Goal: Use online tool/utility: Utilize a website feature to perform a specific function

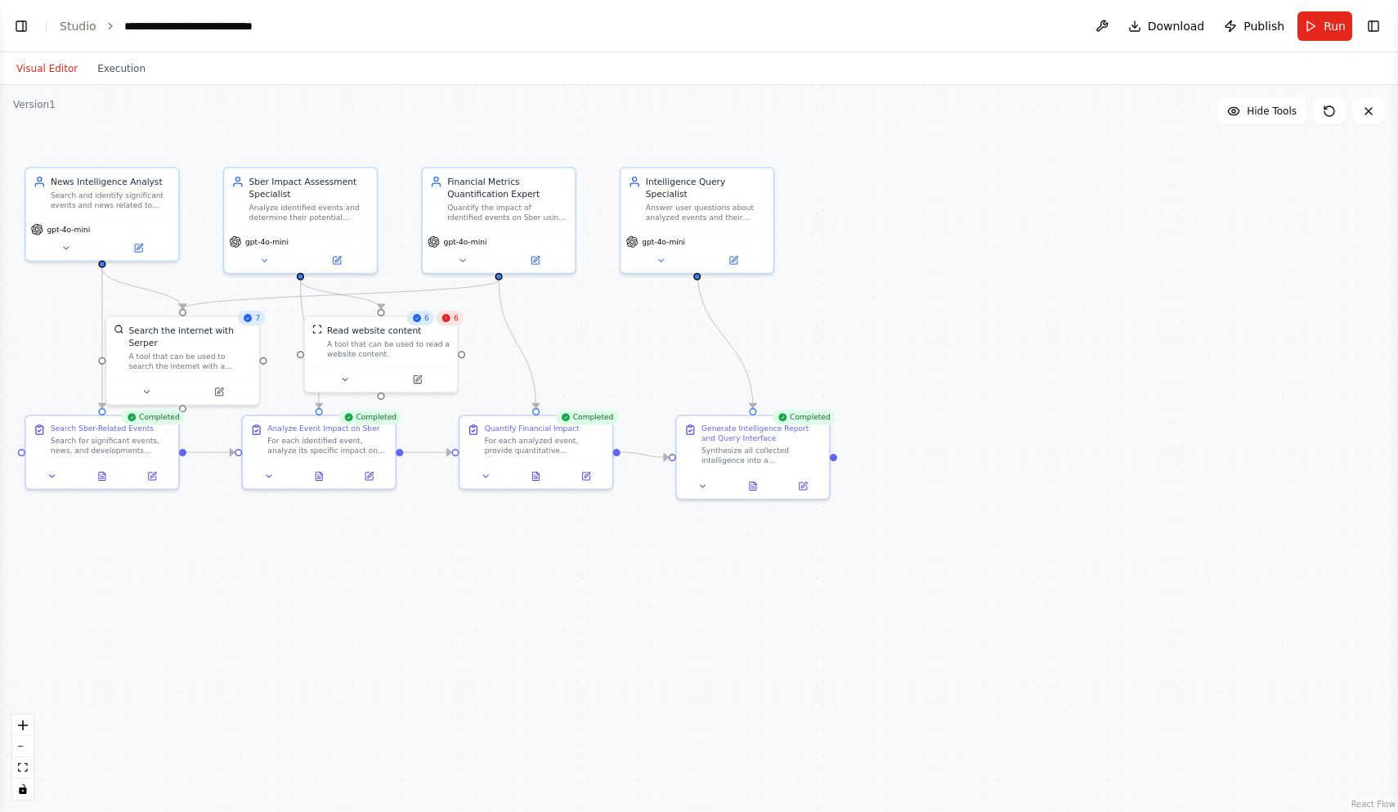
scroll to position [1261, 0]
click at [123, 72] on button "Execution" at bounding box center [121, 69] width 68 height 20
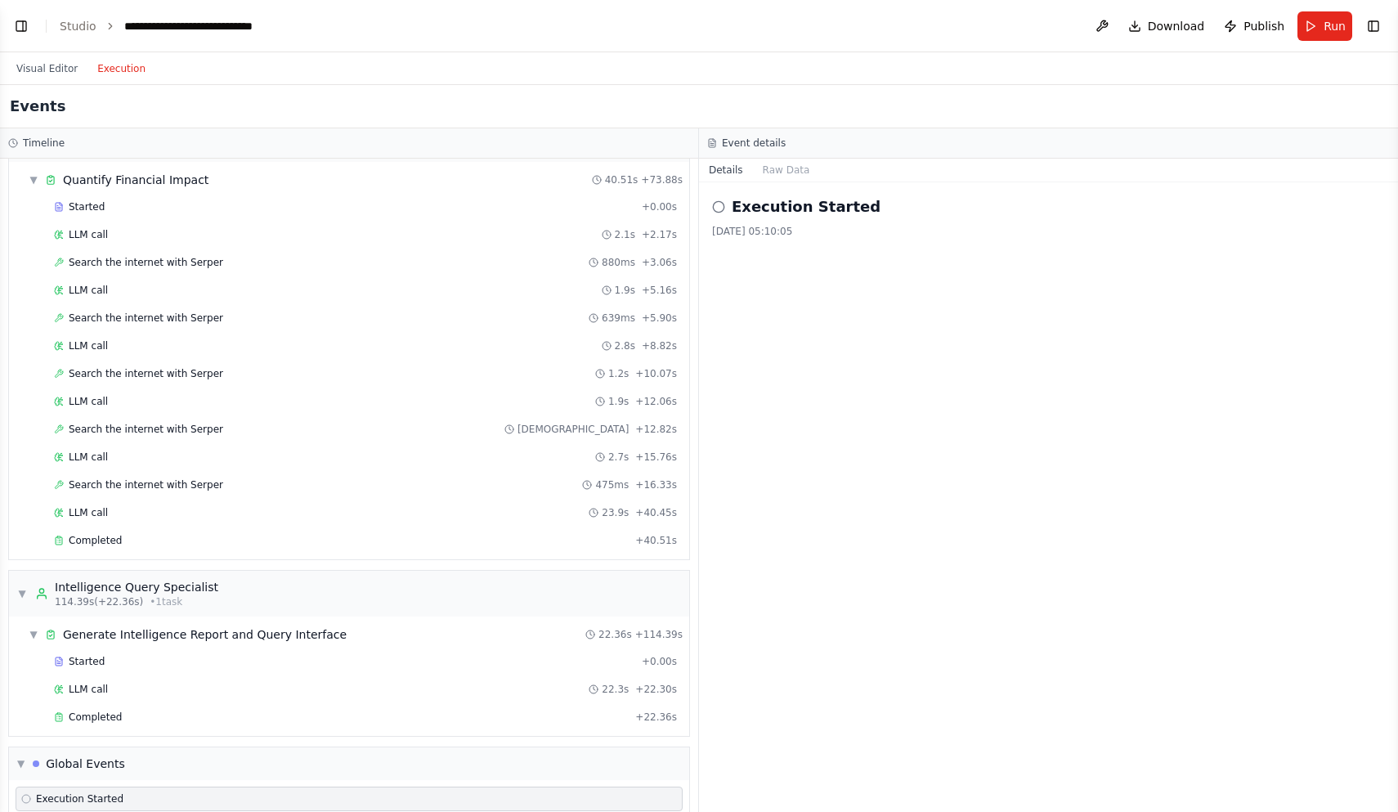
scroll to position [1180, 0]
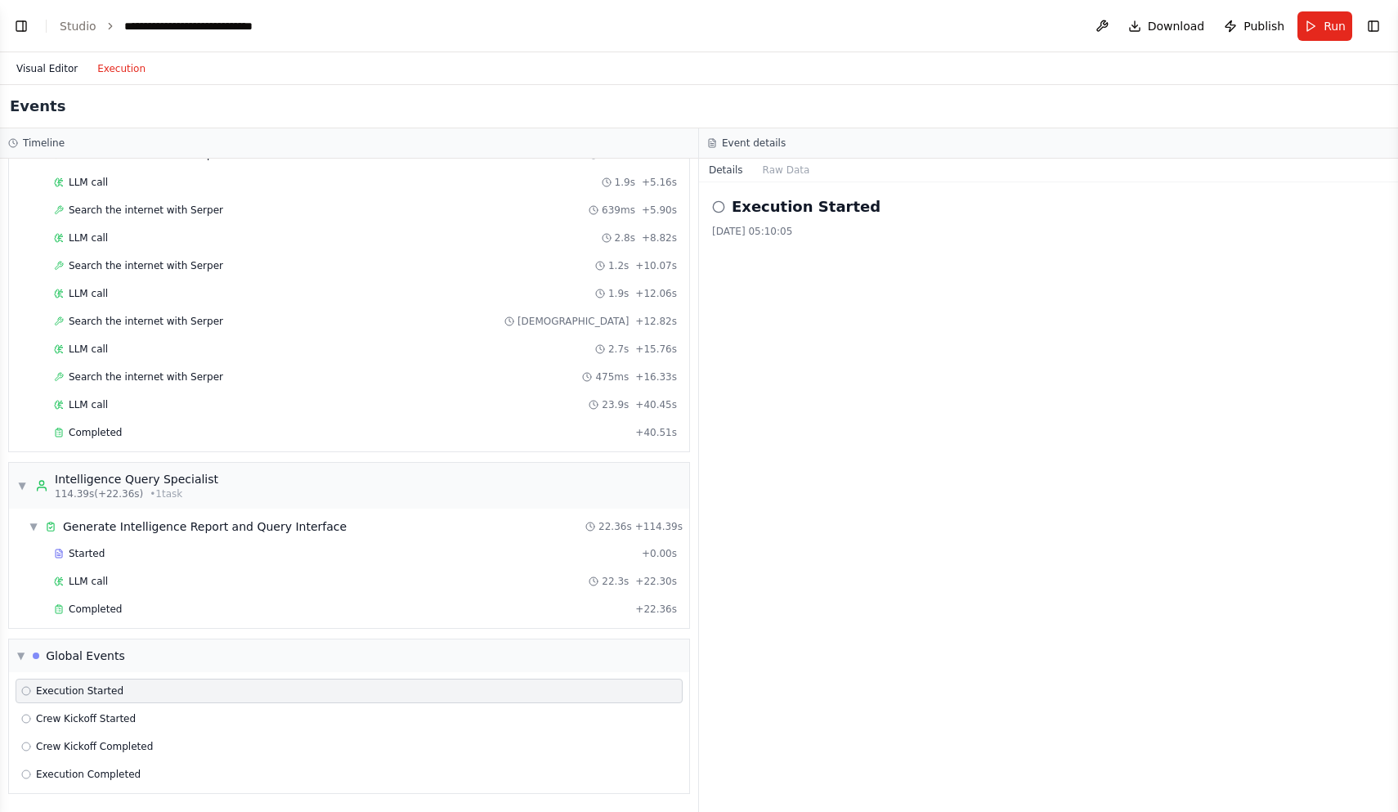
click at [59, 68] on button "Visual Editor" at bounding box center [47, 69] width 81 height 20
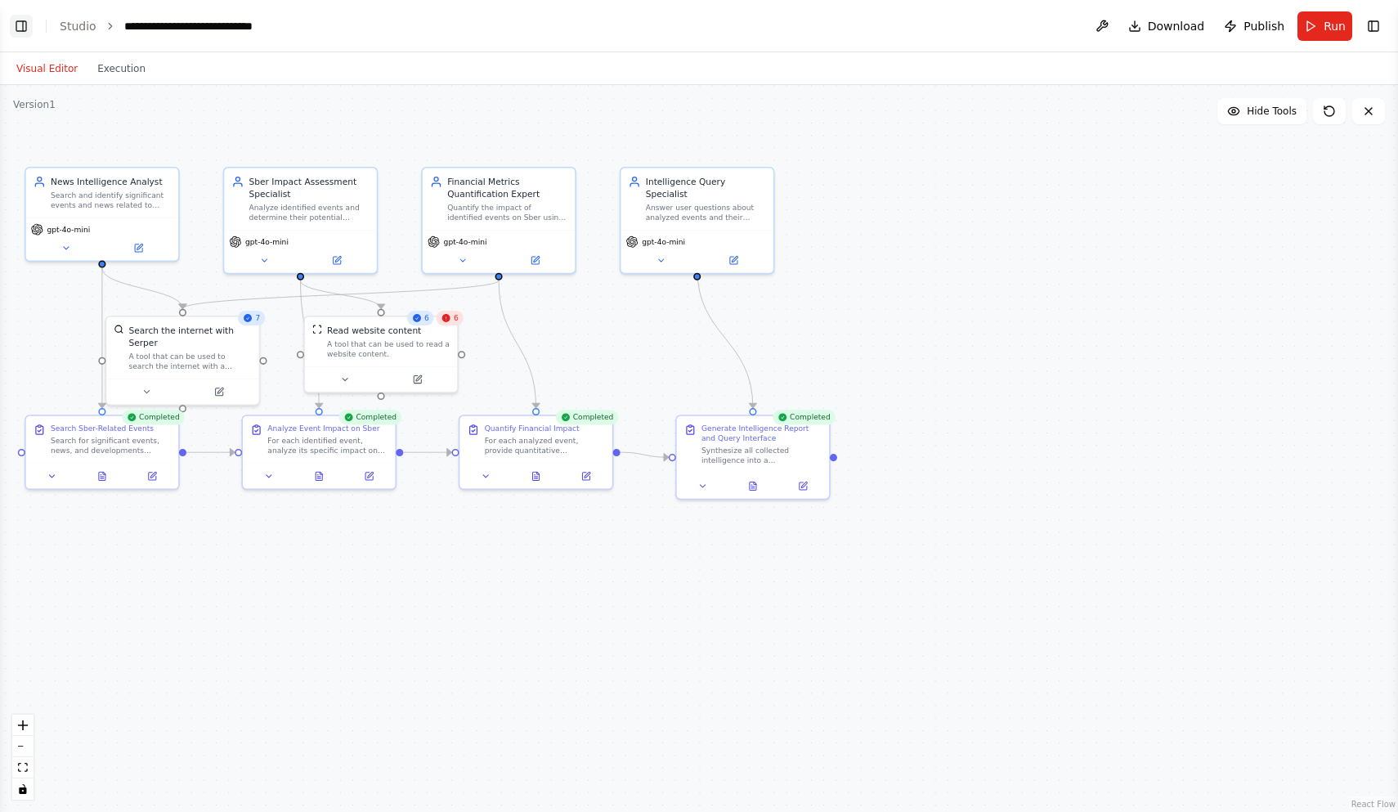
click at [25, 27] on button "Toggle Left Sidebar" at bounding box center [21, 26] width 23 height 23
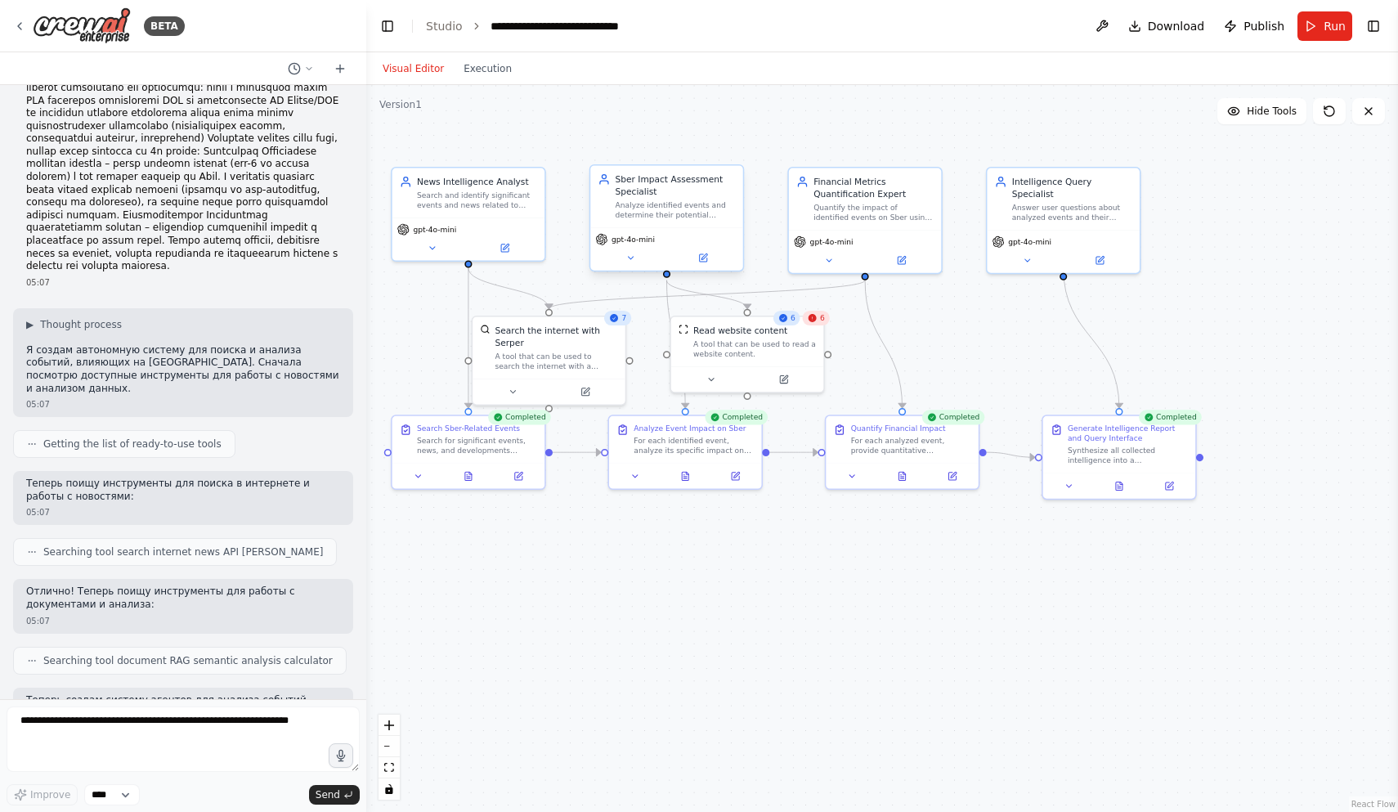
scroll to position [258, 0]
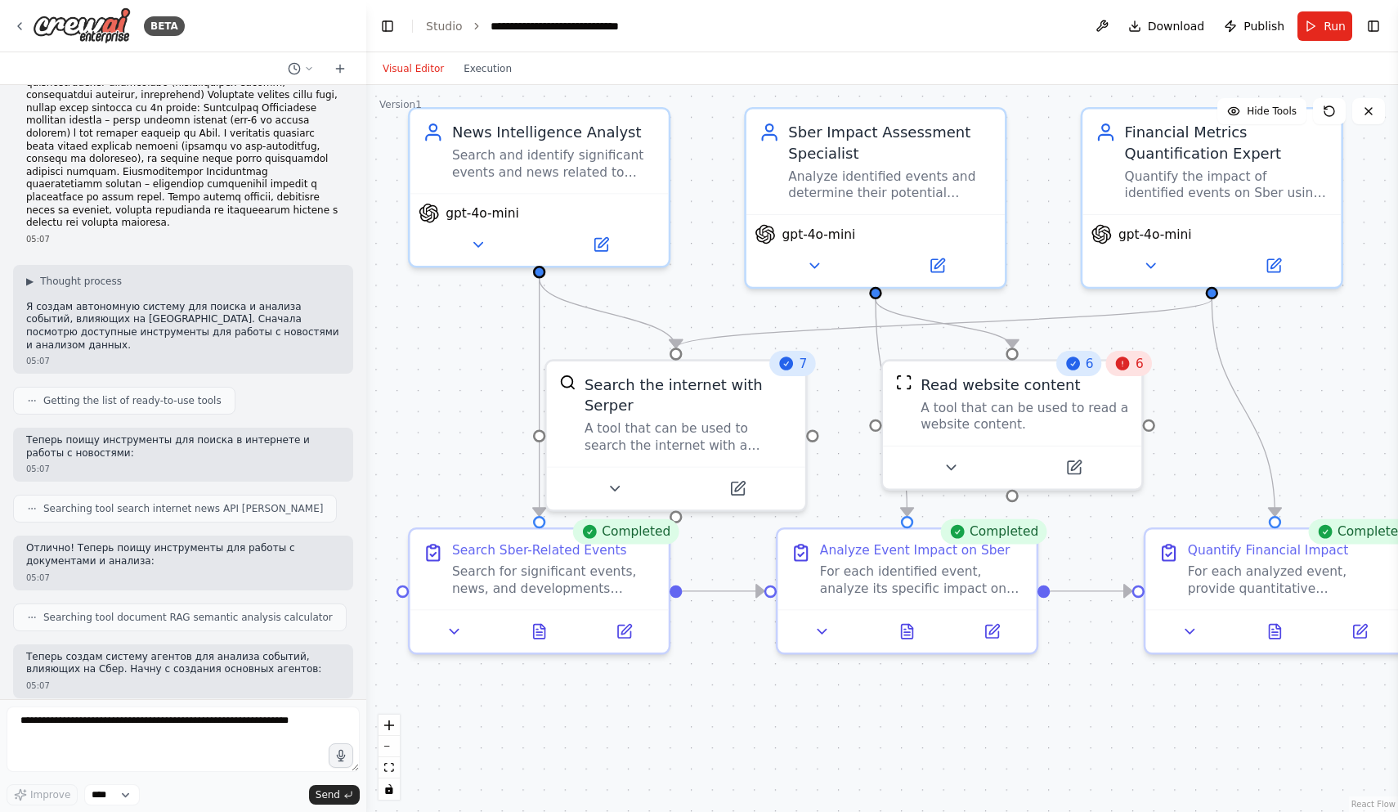
drag, startPoint x: 552, startPoint y: 301, endPoint x: 751, endPoint y: 317, distance: 200.1
click at [689, 317] on div ".deletable-edge-delete-btn { width: 20px; height: 20px; border: 0px solid #ffff…" at bounding box center [882, 448] width 1032 height 727
click at [689, 366] on div ".deletable-edge-delete-btn { width: 20px; height: 20px; border: 0px solid #ffff…" at bounding box center [882, 448] width 1032 height 727
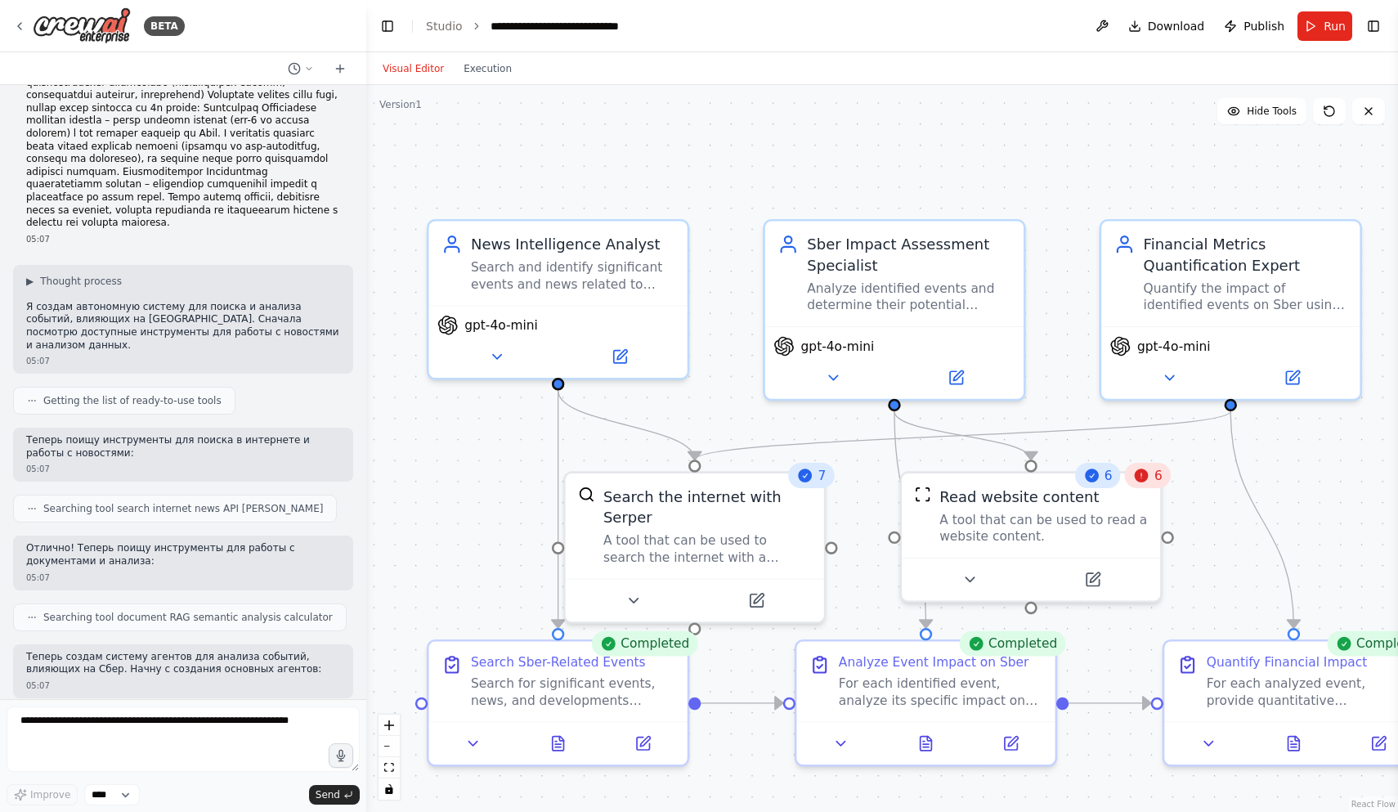
drag, startPoint x: 1278, startPoint y: 327, endPoint x: 1297, endPoint y: 439, distance: 113.6
click at [689, 439] on div ".deletable-edge-delete-btn { width: 20px; height: 20px; border: 0px solid #ffff…" at bounding box center [882, 448] width 1032 height 727
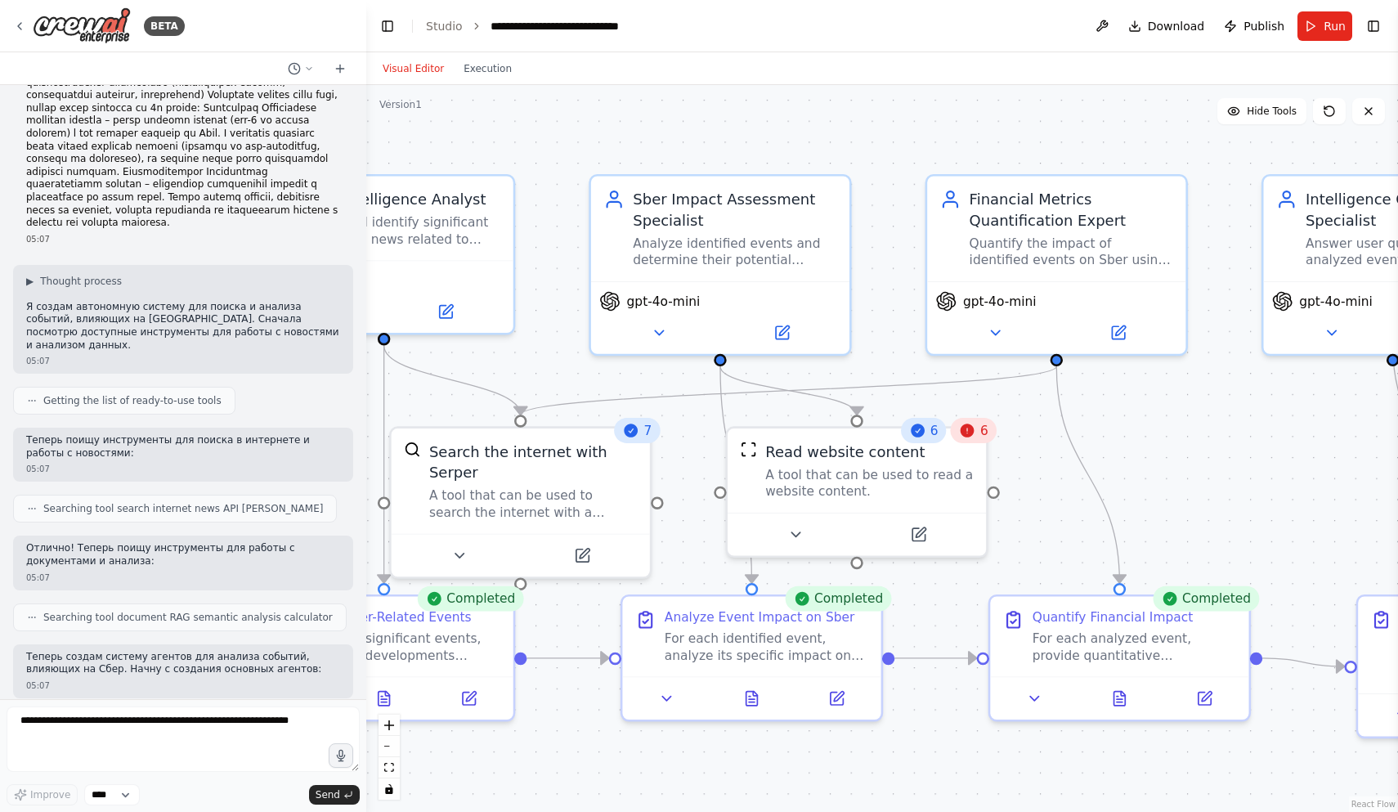
drag, startPoint x: 1069, startPoint y: 158, endPoint x: 894, endPoint y: 113, distance: 179.8
click at [689, 113] on div ".deletable-edge-delete-btn { width: 20px; height: 20px; border: 0px solid #ffff…" at bounding box center [882, 448] width 1032 height 727
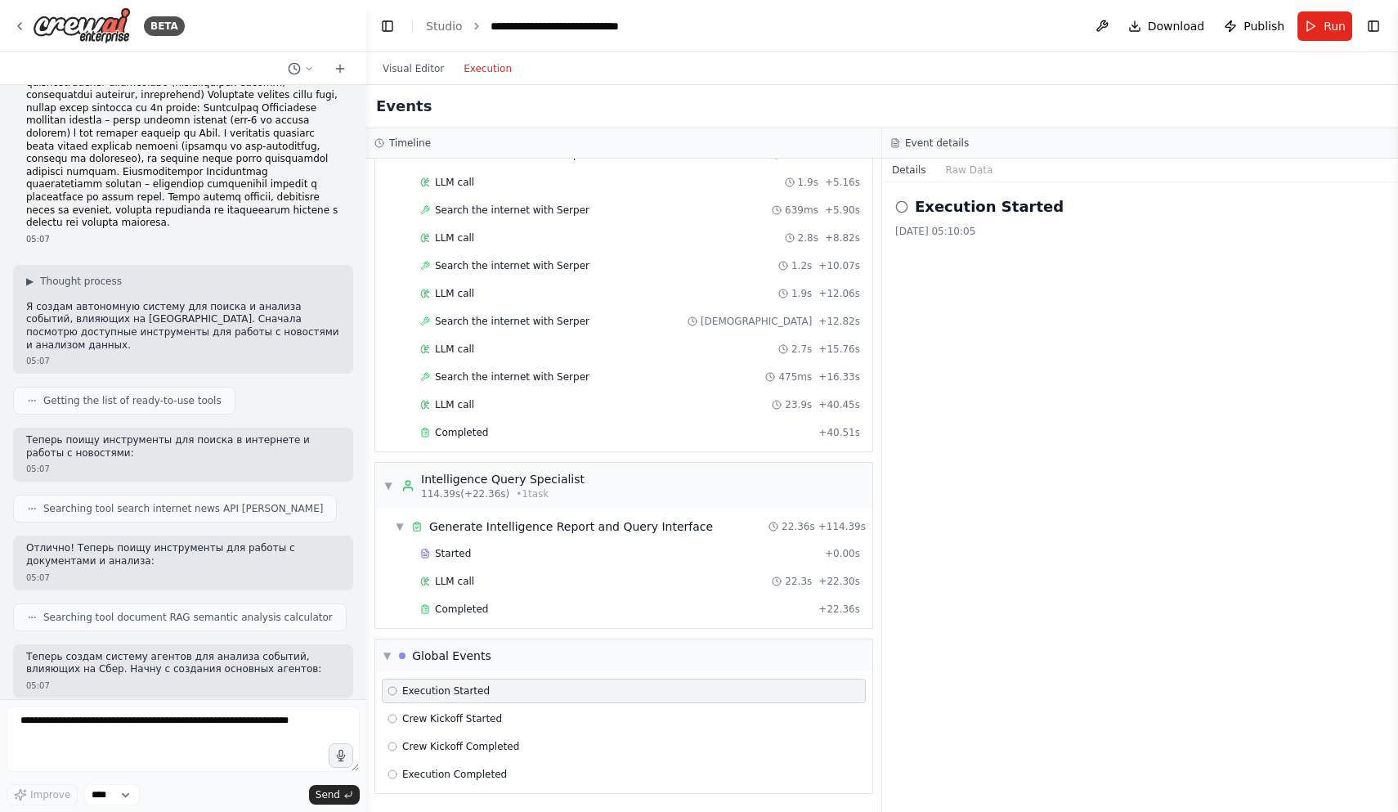
click at [491, 65] on button "Execution" at bounding box center [488, 69] width 68 height 20
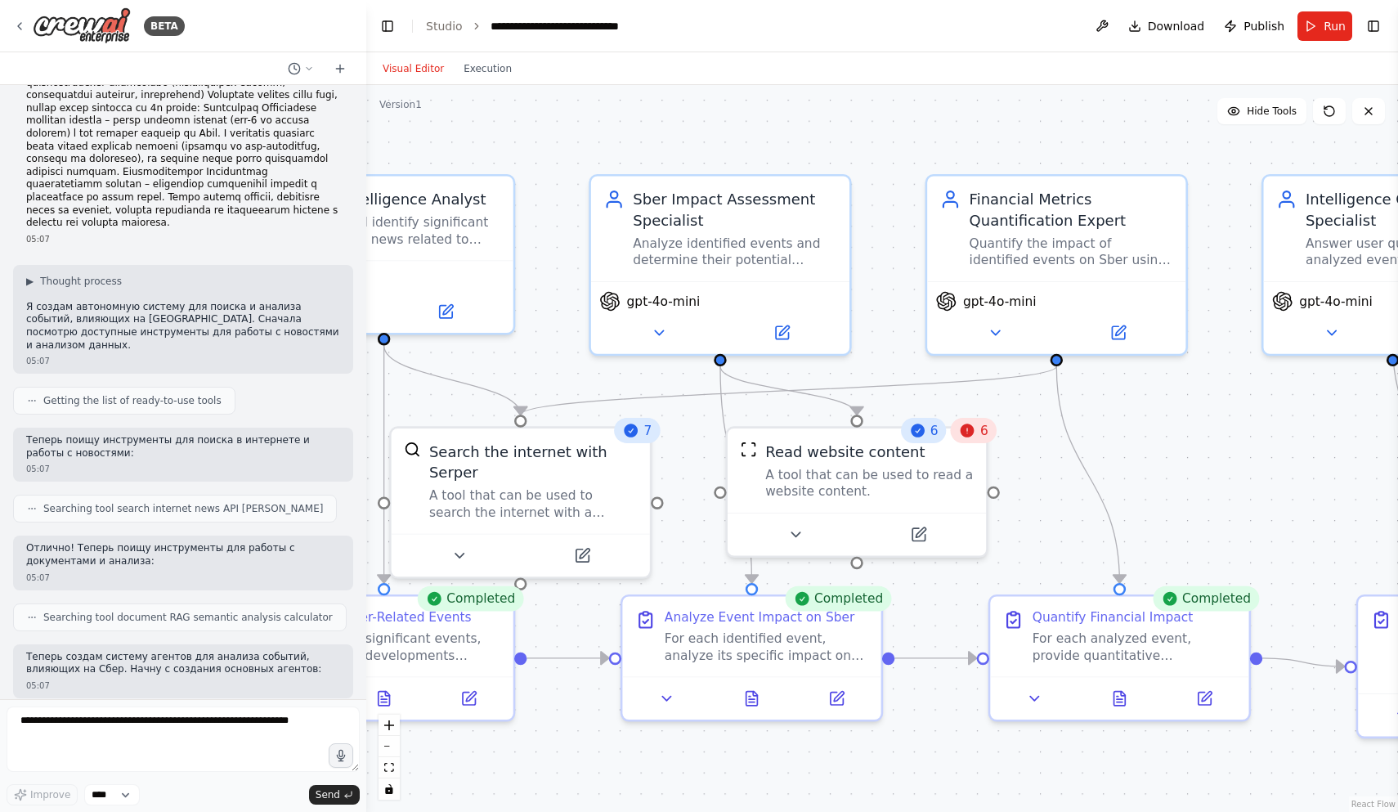
click at [403, 70] on button "Visual Editor" at bounding box center [413, 69] width 81 height 20
click at [689, 25] on button "Run" at bounding box center [1324, 25] width 55 height 29
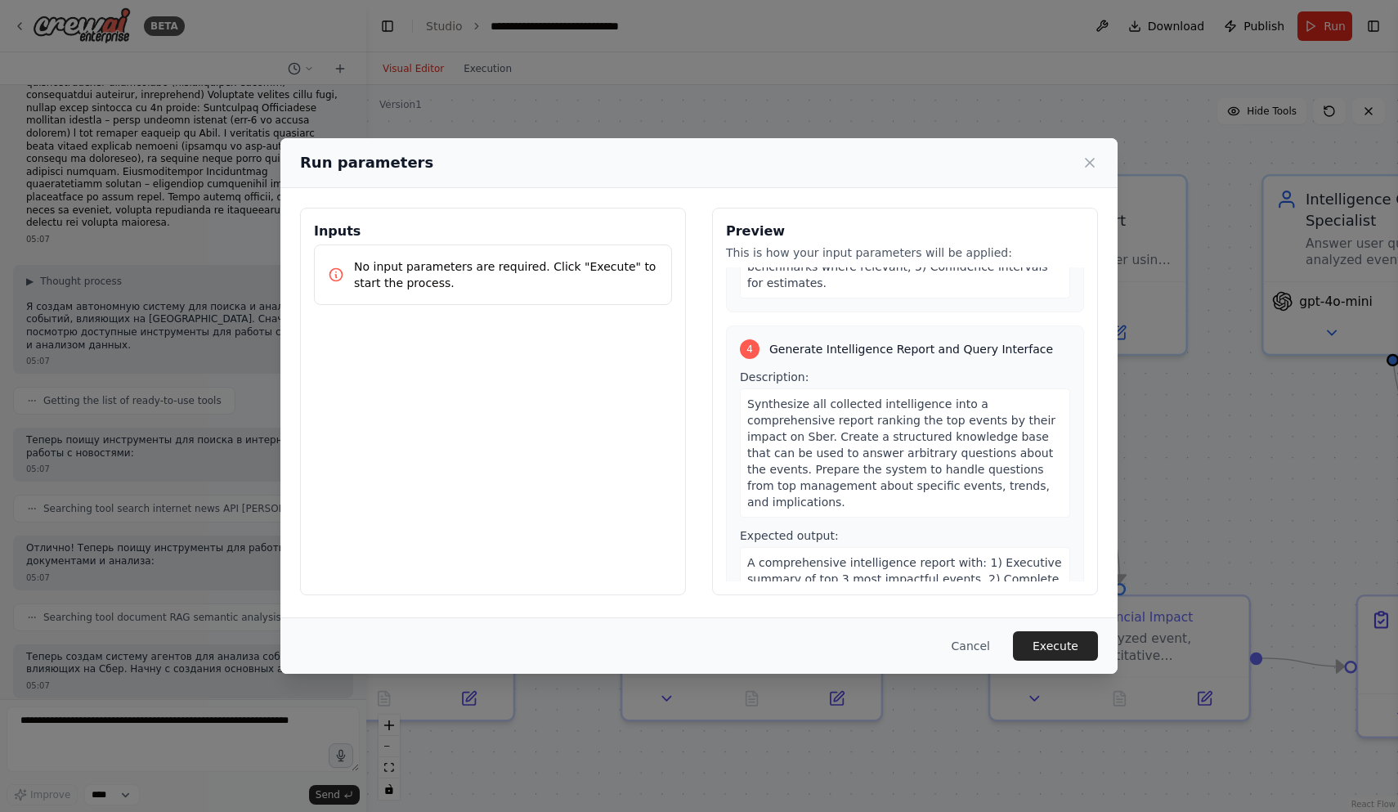
scroll to position [1037, 0]
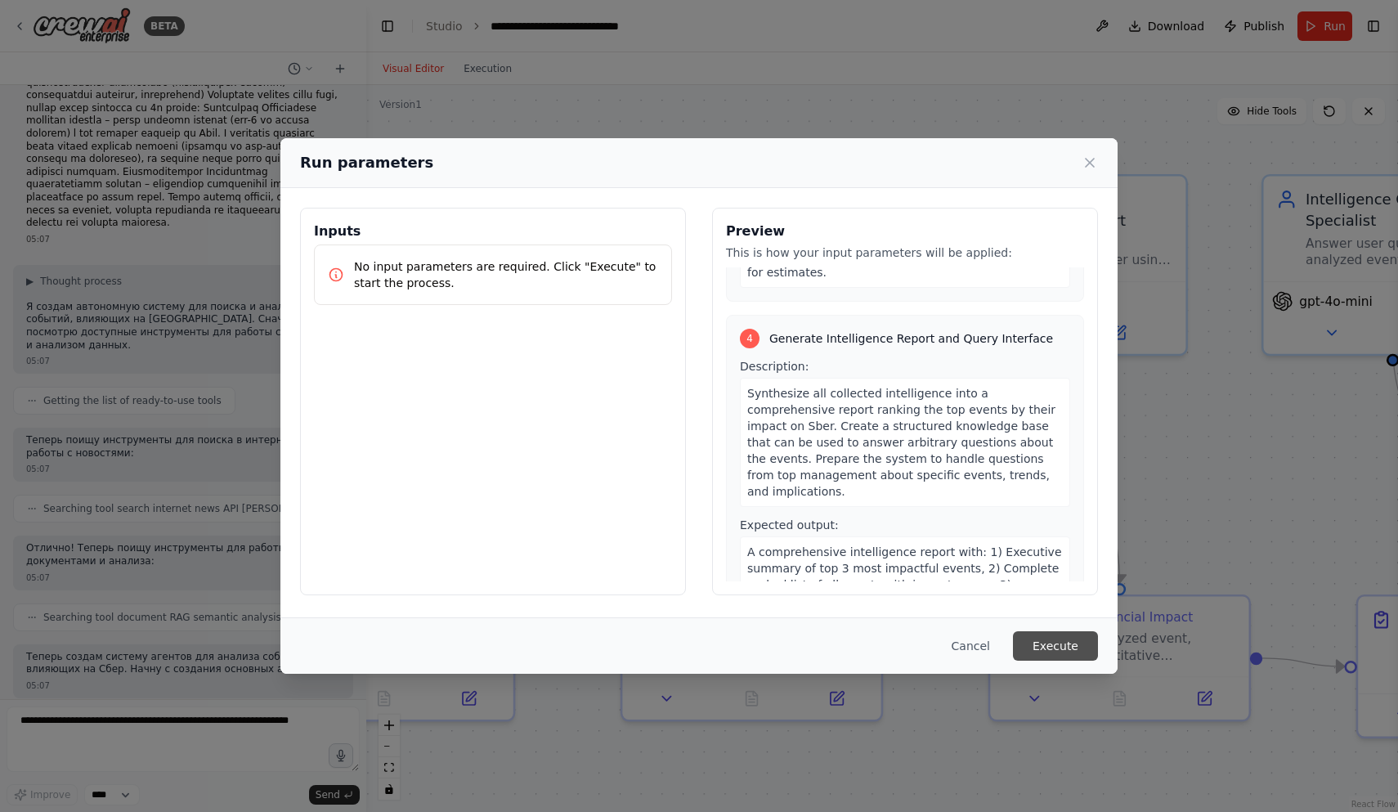
click at [689, 646] on button "Execute" at bounding box center [1055, 645] width 85 height 29
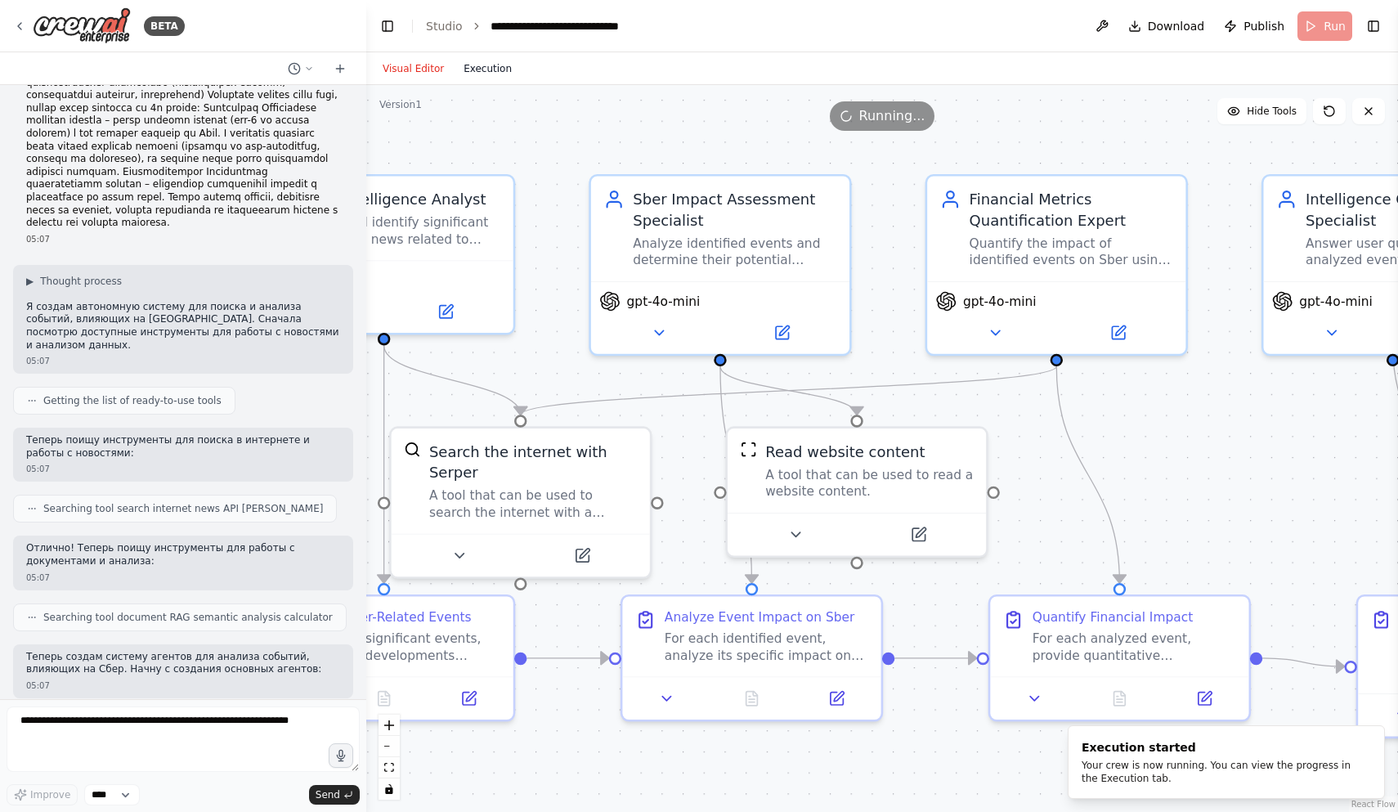
click at [498, 70] on button "Execution" at bounding box center [488, 69] width 68 height 20
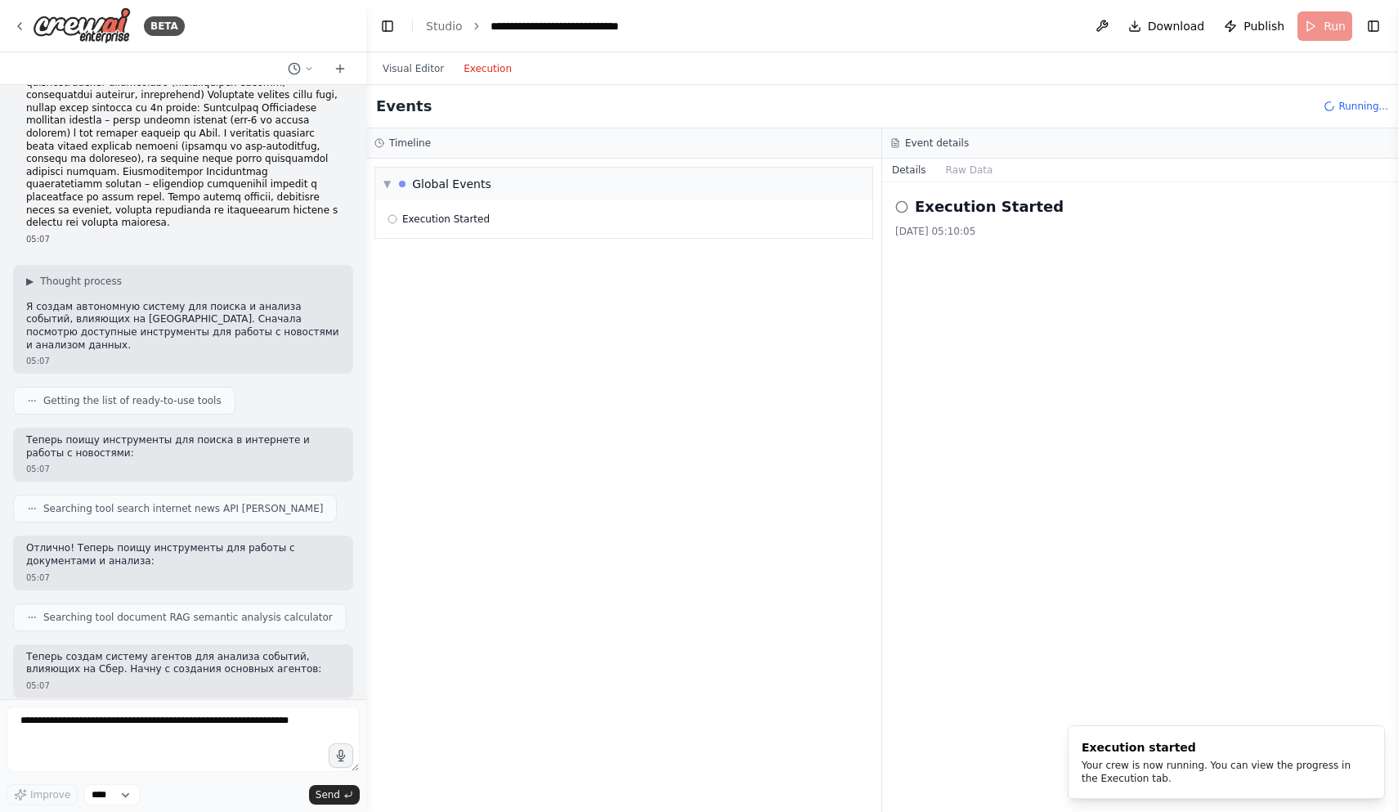
scroll to position [0, 0]
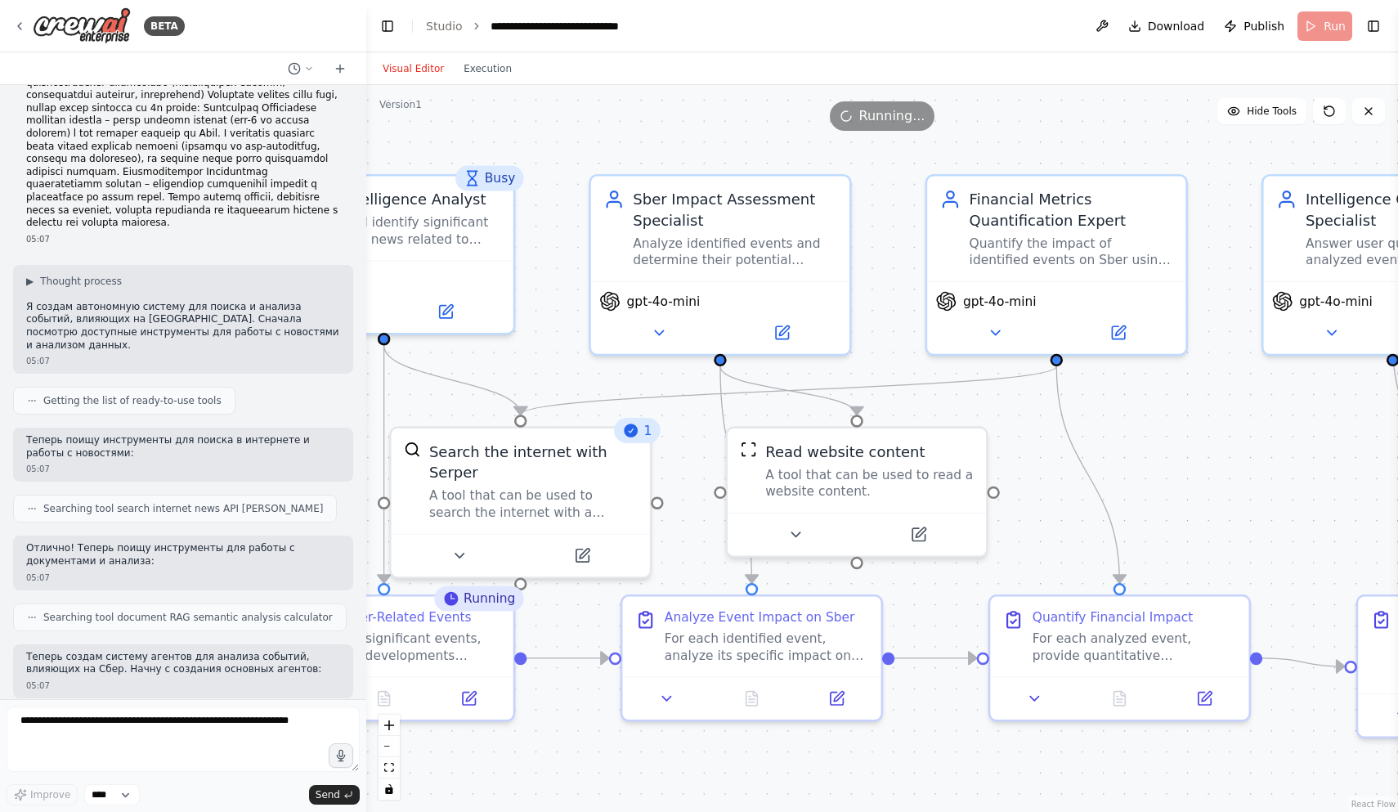
click at [416, 64] on button "Visual Editor" at bounding box center [413, 69] width 81 height 20
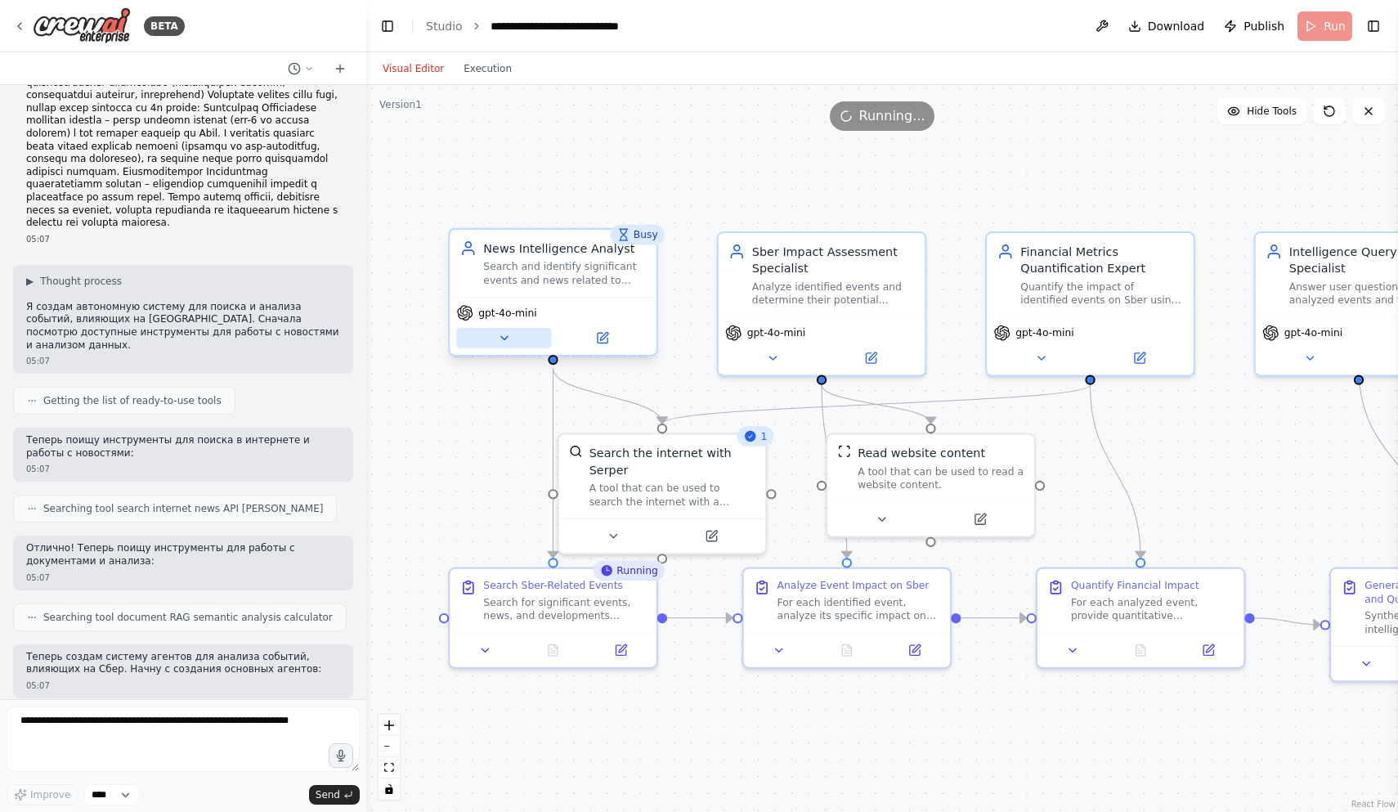
click at [508, 338] on icon at bounding box center [503, 337] width 13 height 13
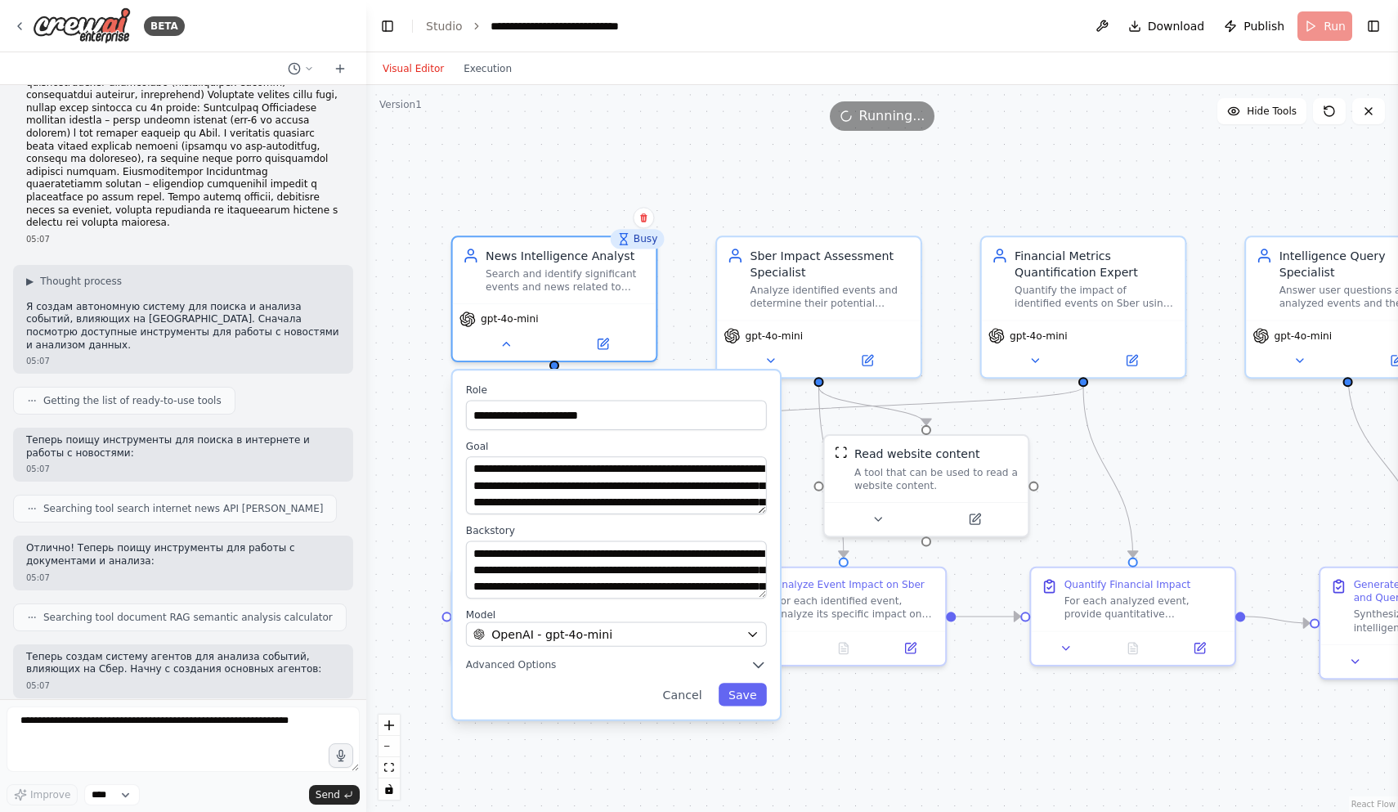
click at [689, 728] on div ".deletable-edge-delete-btn { width: 20px; height: 20px; border: 0px solid #ffff…" at bounding box center [882, 448] width 1032 height 727
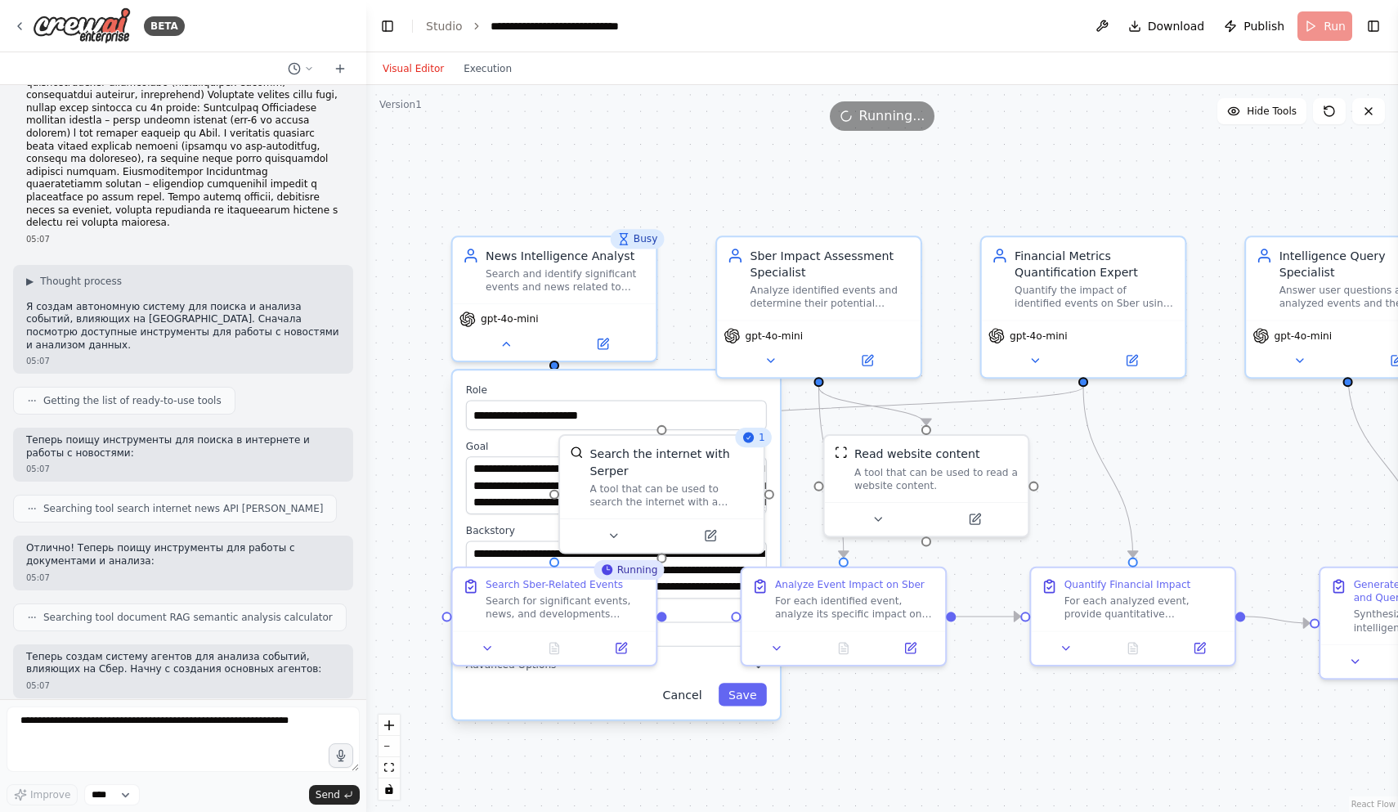
click at [689, 701] on button "Cancel" at bounding box center [681, 694] width 59 height 23
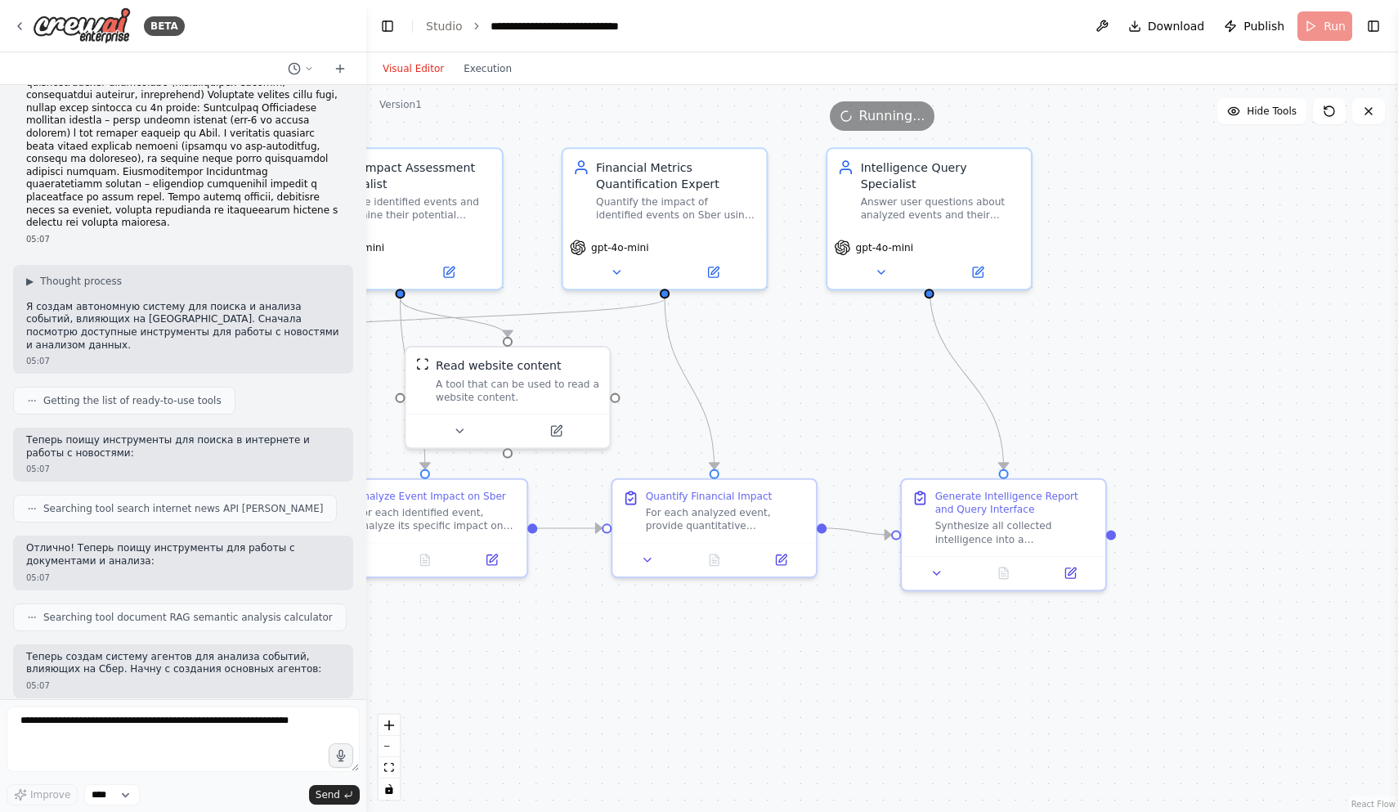
drag, startPoint x: 1206, startPoint y: 420, endPoint x: 788, endPoint y: 330, distance: 427.3
click at [689, 332] on div ".deletable-edge-delete-btn { width: 20px; height: 20px; border: 0px solid #ffff…" at bounding box center [882, 448] width 1032 height 727
click at [689, 528] on div "Synthesize all collected intelligence into a comprehensive report ranking the t…" at bounding box center [1016, 529] width 160 height 26
click at [689, 567] on icon at bounding box center [937, 569] width 13 height 13
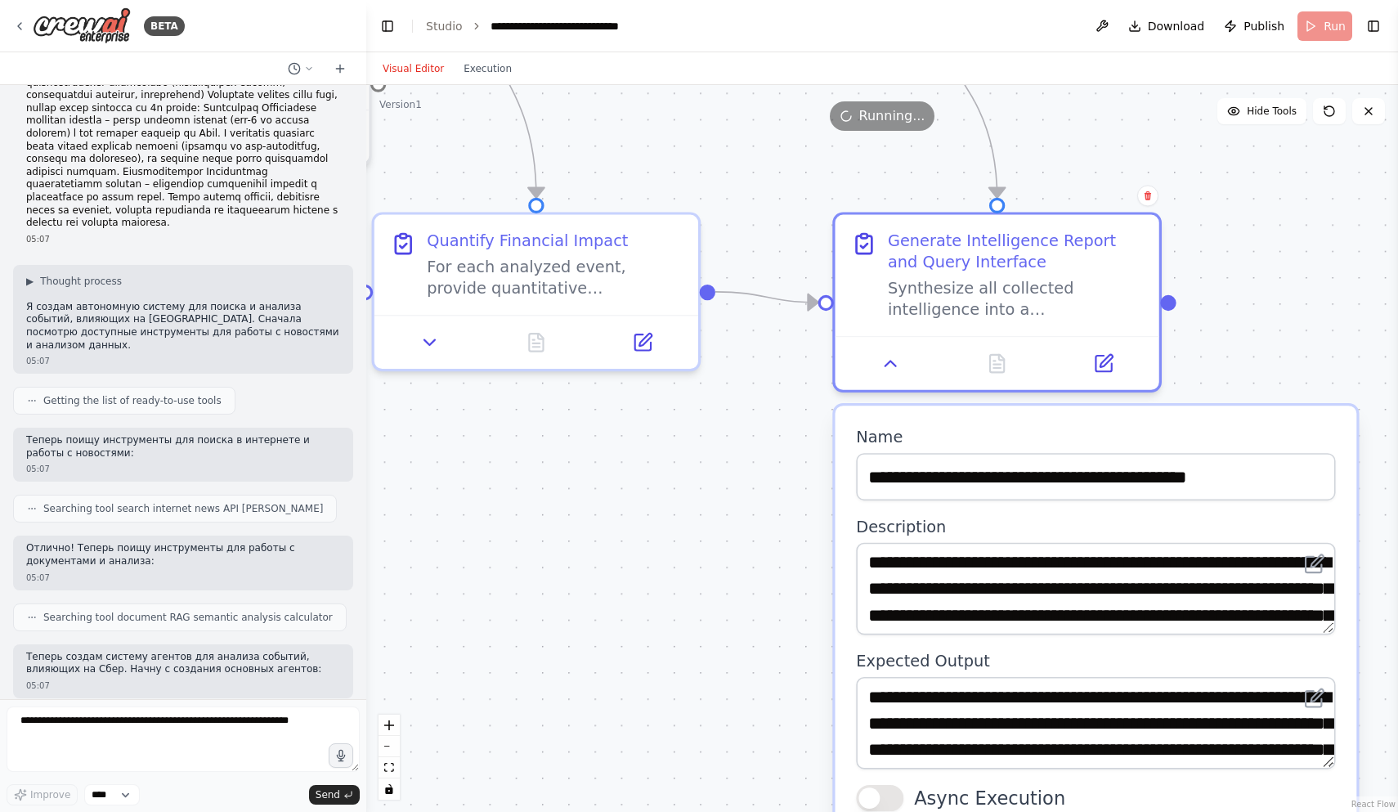
click at [689, 335] on div ".deletable-edge-delete-btn { width: 20px; height: 20px; border: 0px solid #ffff…" at bounding box center [882, 448] width 1032 height 727
click at [689, 518] on div ".deletable-edge-delete-btn { width: 20px; height: 20px; border: 0px solid #ffff…" at bounding box center [882, 448] width 1032 height 727
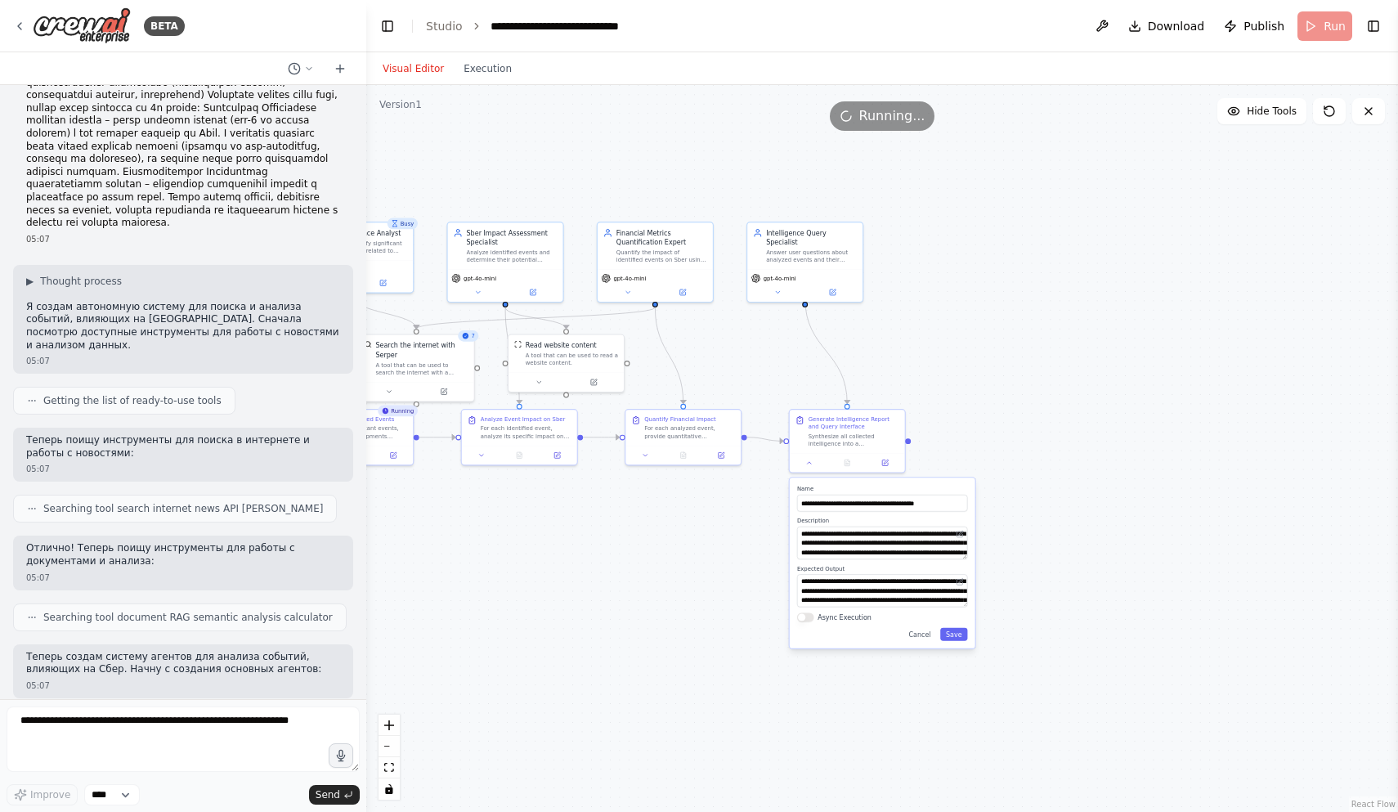
click at [689, 640] on div "**********" at bounding box center [883, 562] width 186 height 171
click at [689, 637] on button "Cancel" at bounding box center [920, 634] width 34 height 13
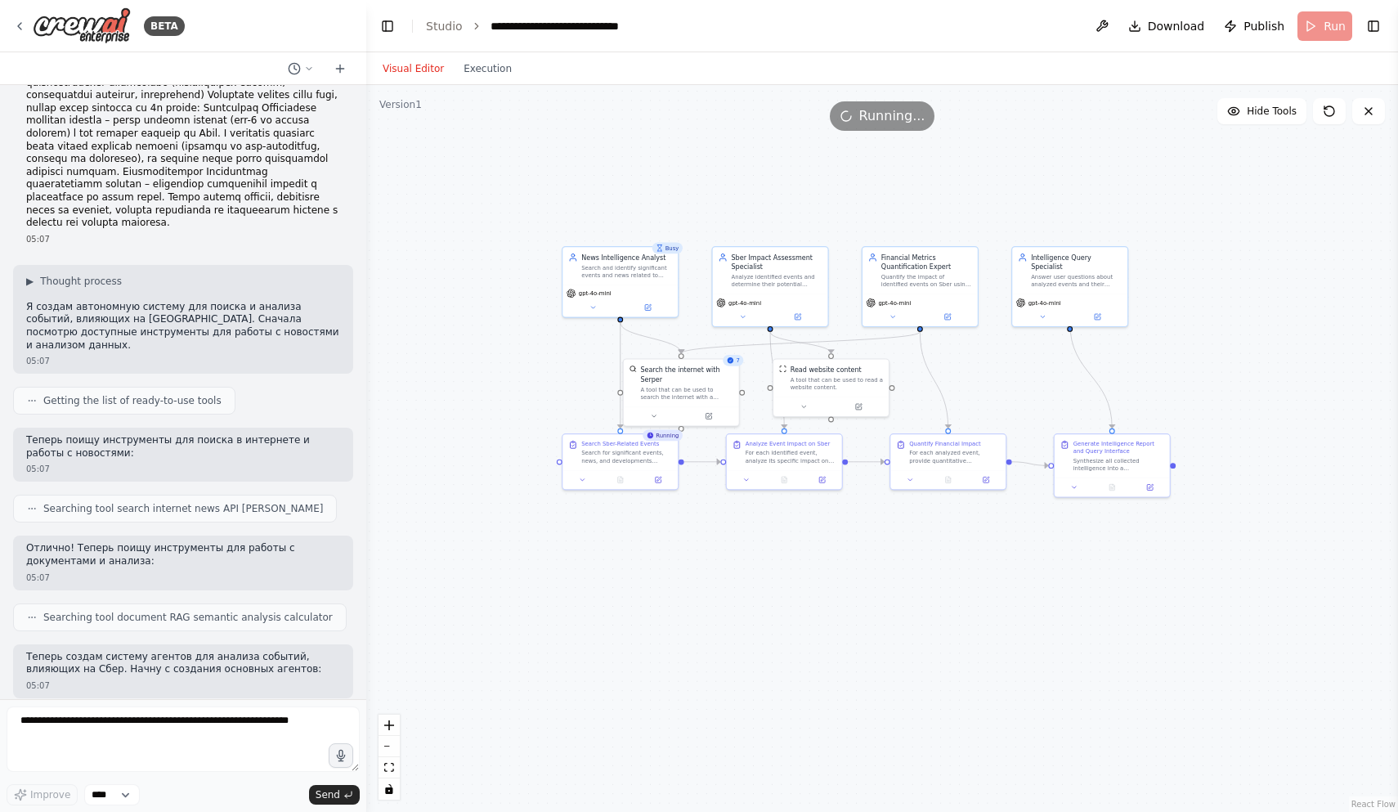
drag, startPoint x: 761, startPoint y: 559, endPoint x: 1022, endPoint y: 581, distance: 261.7
click at [689, 582] on div ".deletable-edge-delete-btn { width: 20px; height: 20px; border: 0px solid #ffff…" at bounding box center [882, 448] width 1032 height 727
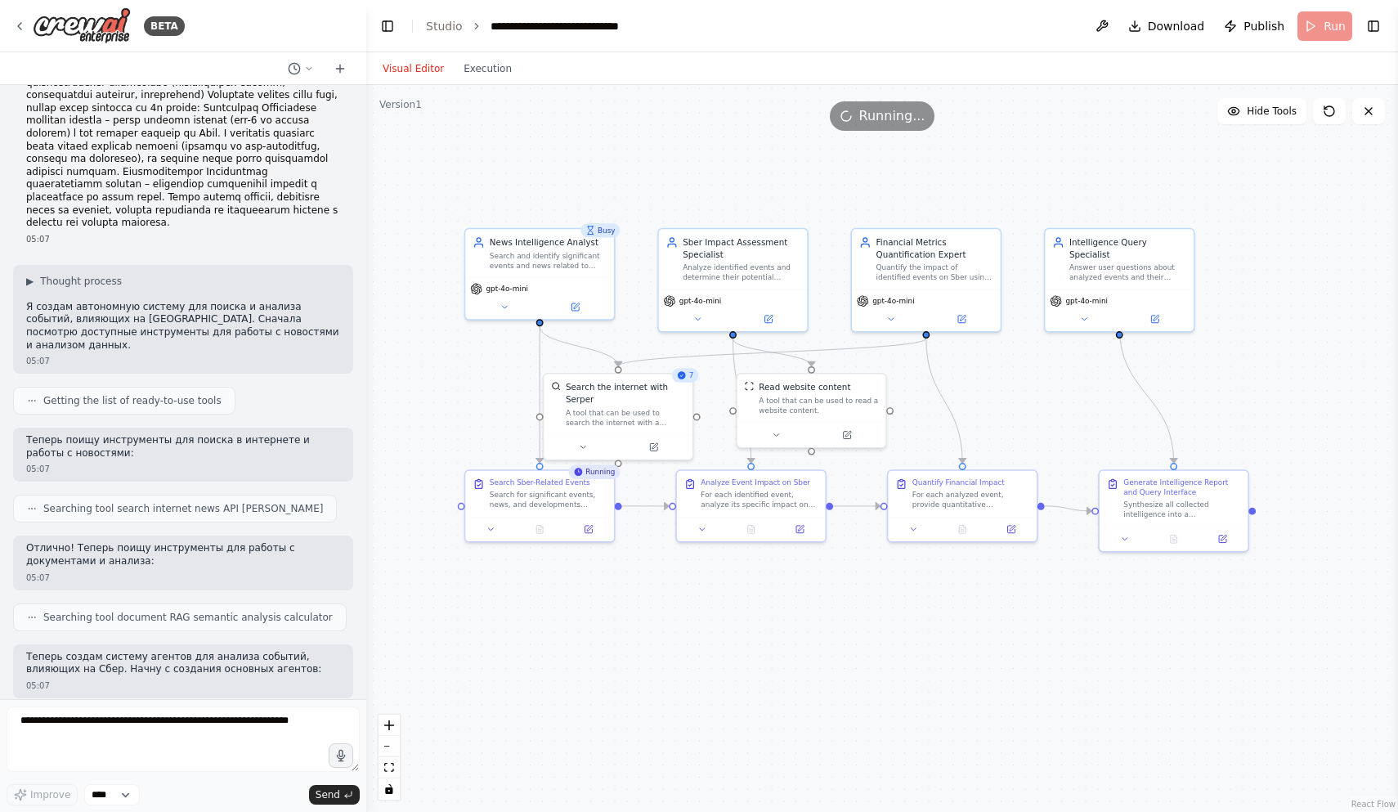
drag, startPoint x: 916, startPoint y: 565, endPoint x: 972, endPoint y: 656, distance: 106.9
click at [689, 656] on div ".deletable-edge-delete-btn { width: 20px; height: 20px; border: 0px solid #ffff…" at bounding box center [882, 448] width 1032 height 727
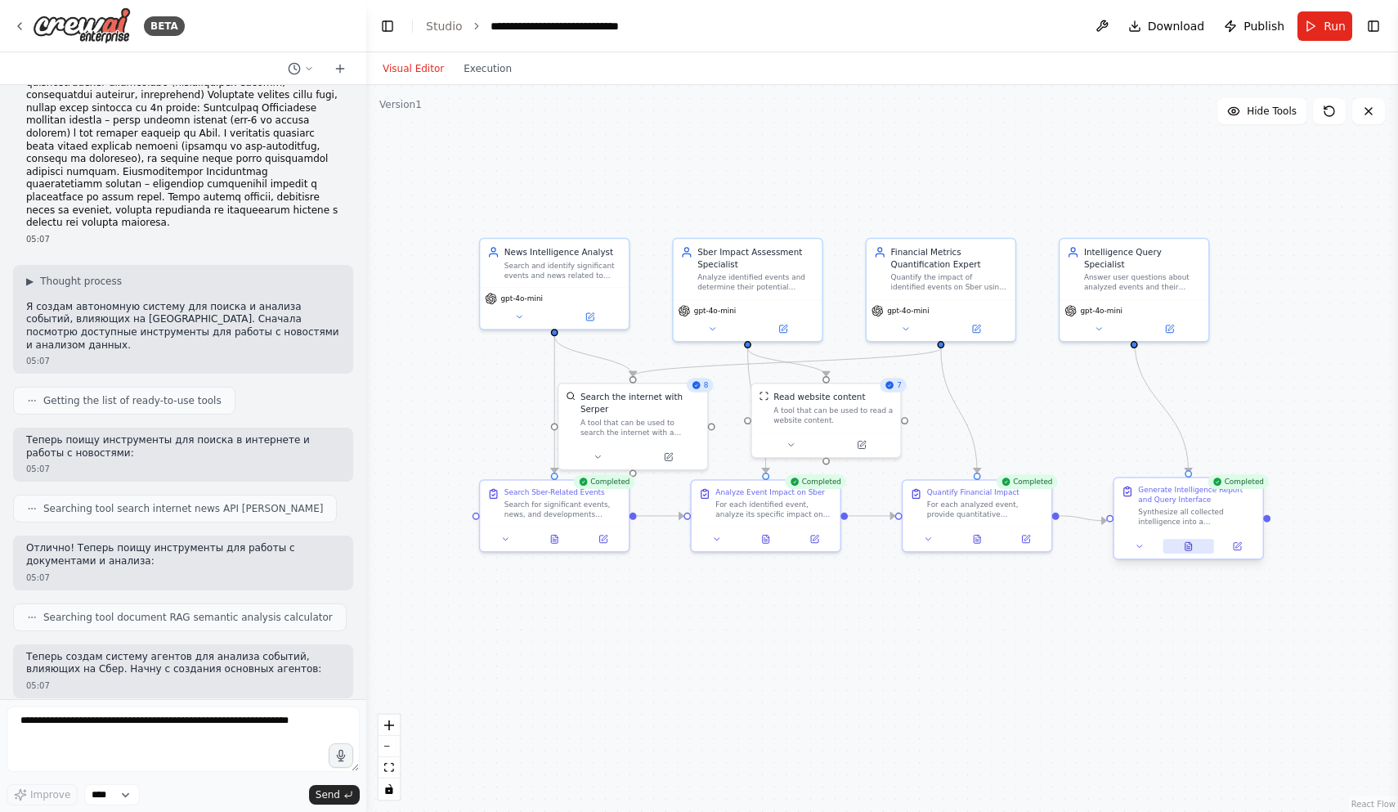
click at [689, 546] on icon at bounding box center [1188, 546] width 7 height 8
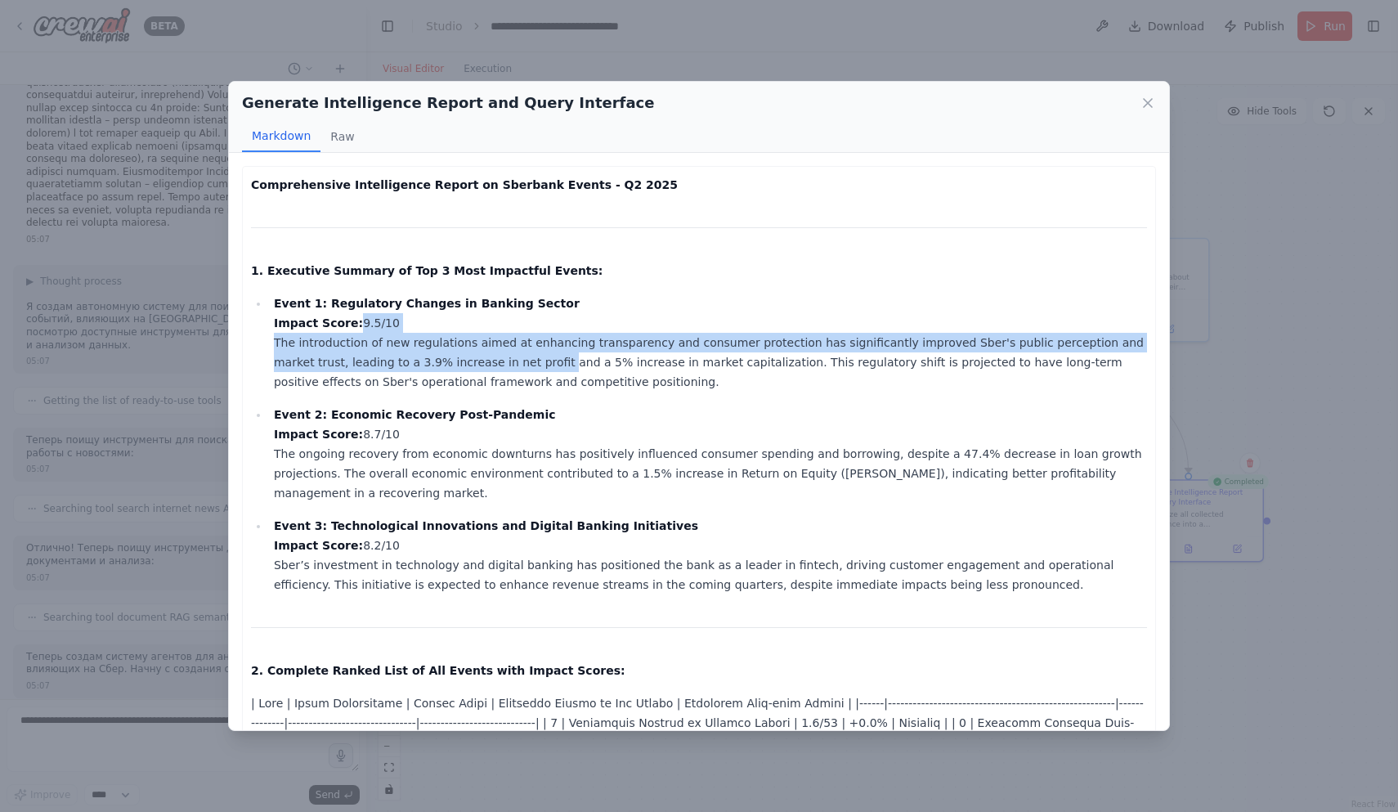
drag, startPoint x: 414, startPoint y: 313, endPoint x: 479, endPoint y: 362, distance: 81.8
click at [479, 362] on p "Event 1: Regulatory Changes in Banking Sector Impact Score: 9.5/10 The introduc…" at bounding box center [710, 342] width 873 height 98
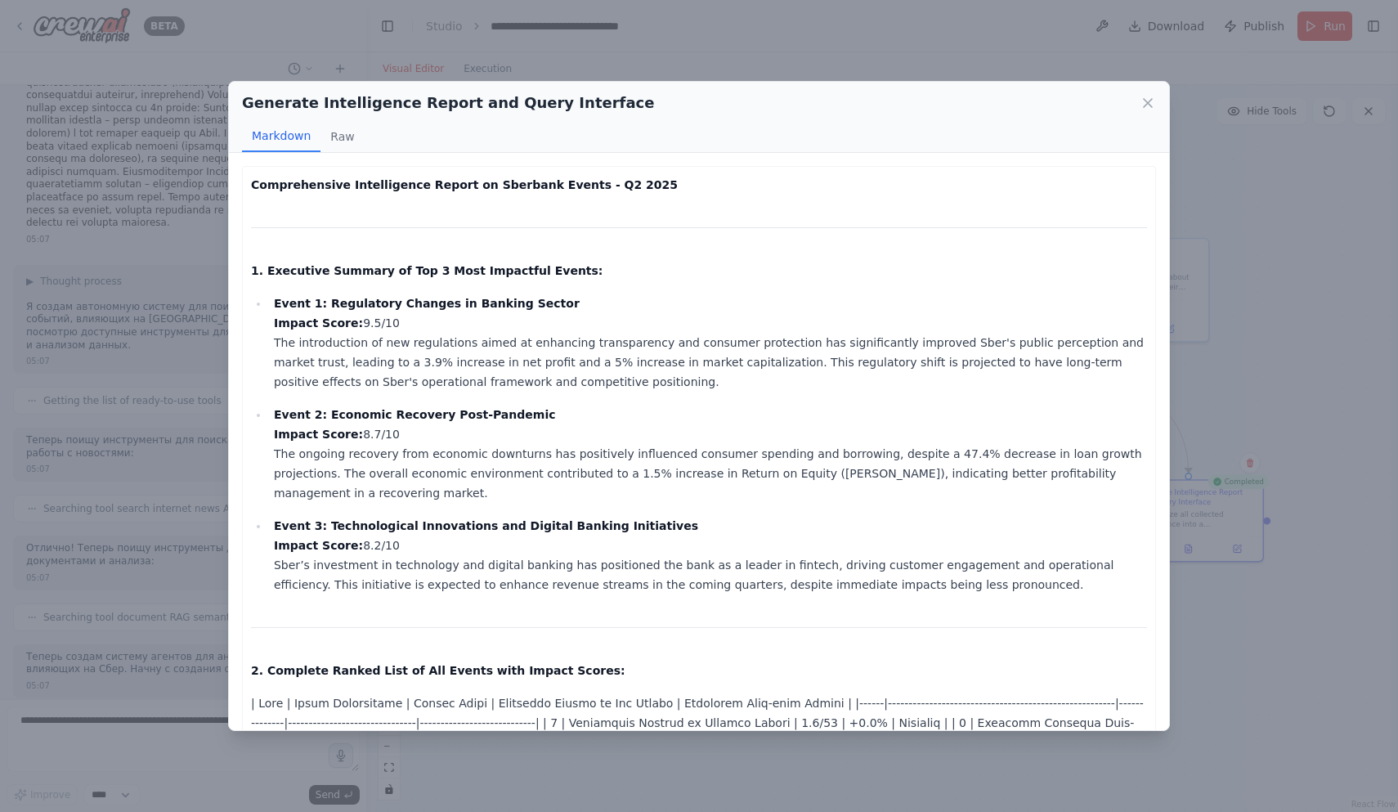
click at [518, 416] on p "Event 2: Economic Recovery Post-Pandemic Impact Score: 8.7/10 The ongoing recov…" at bounding box center [710, 454] width 873 height 98
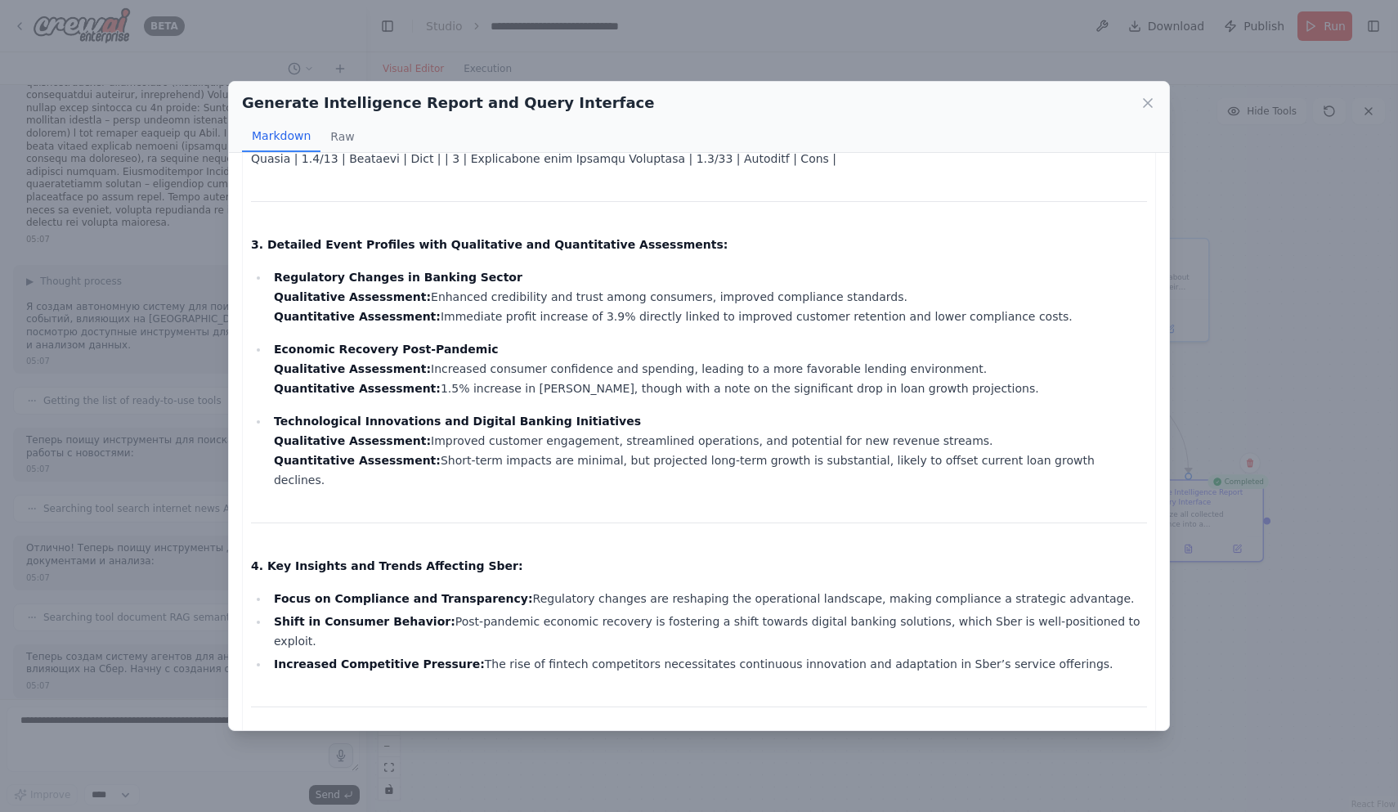
scroll to position [786, 0]
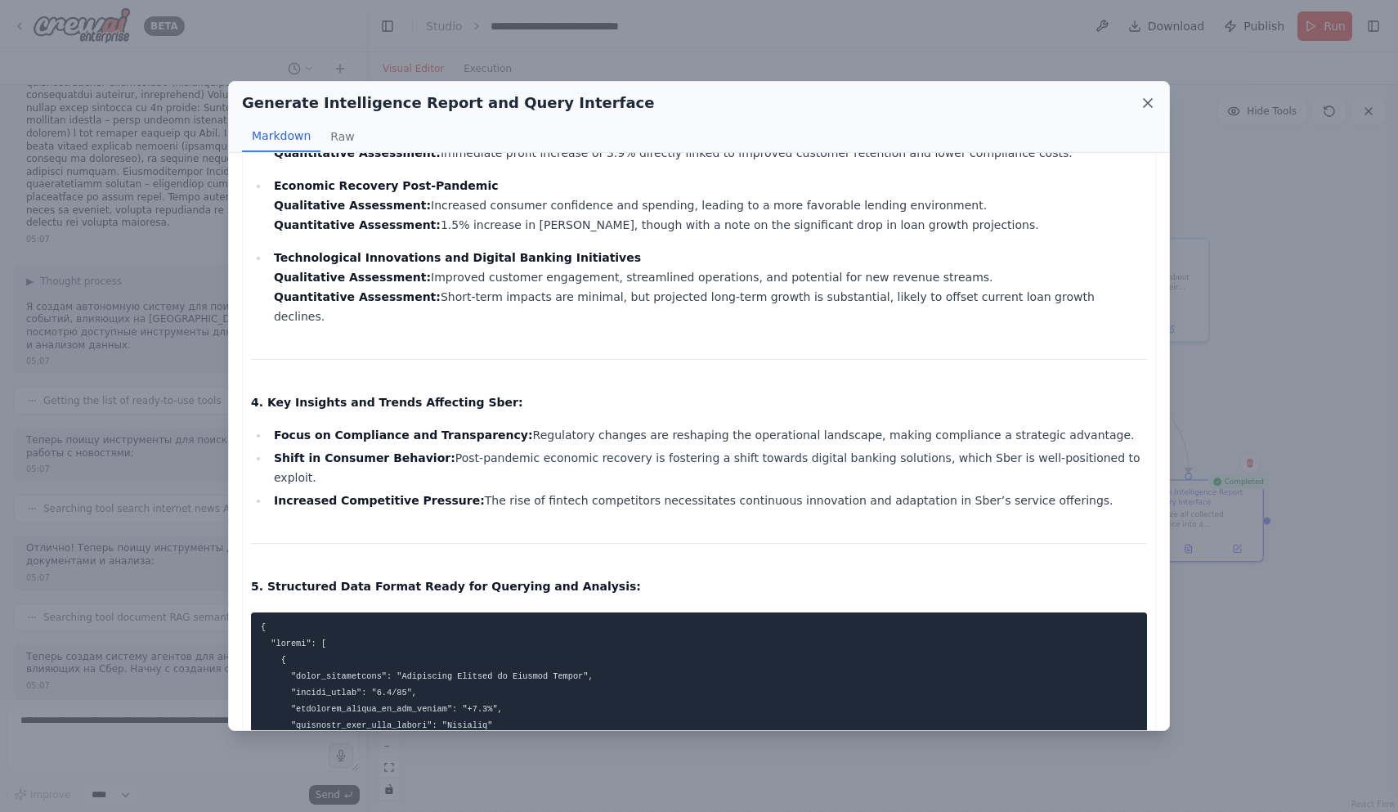
click at [689, 103] on icon at bounding box center [1148, 103] width 8 height 8
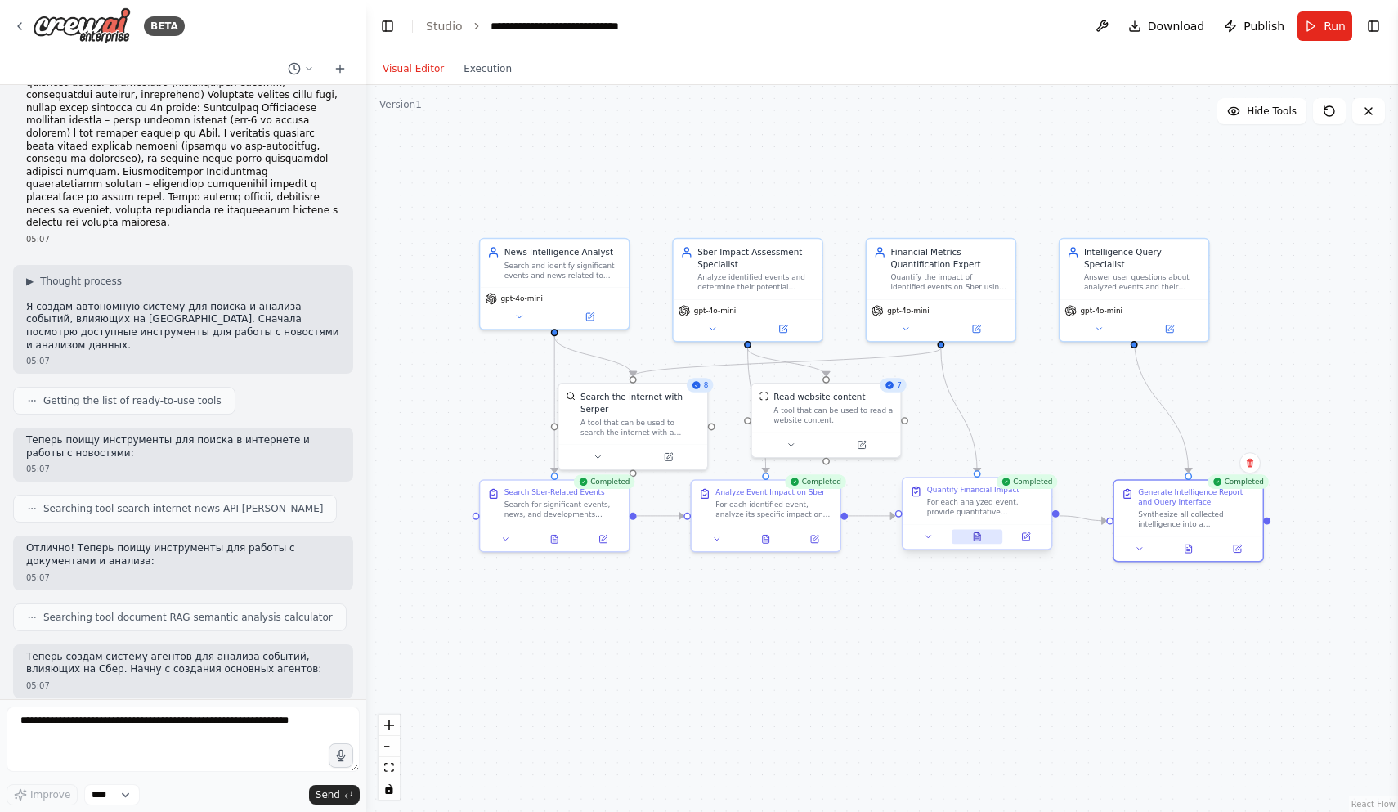
click at [689, 541] on button at bounding box center [978, 537] width 52 height 15
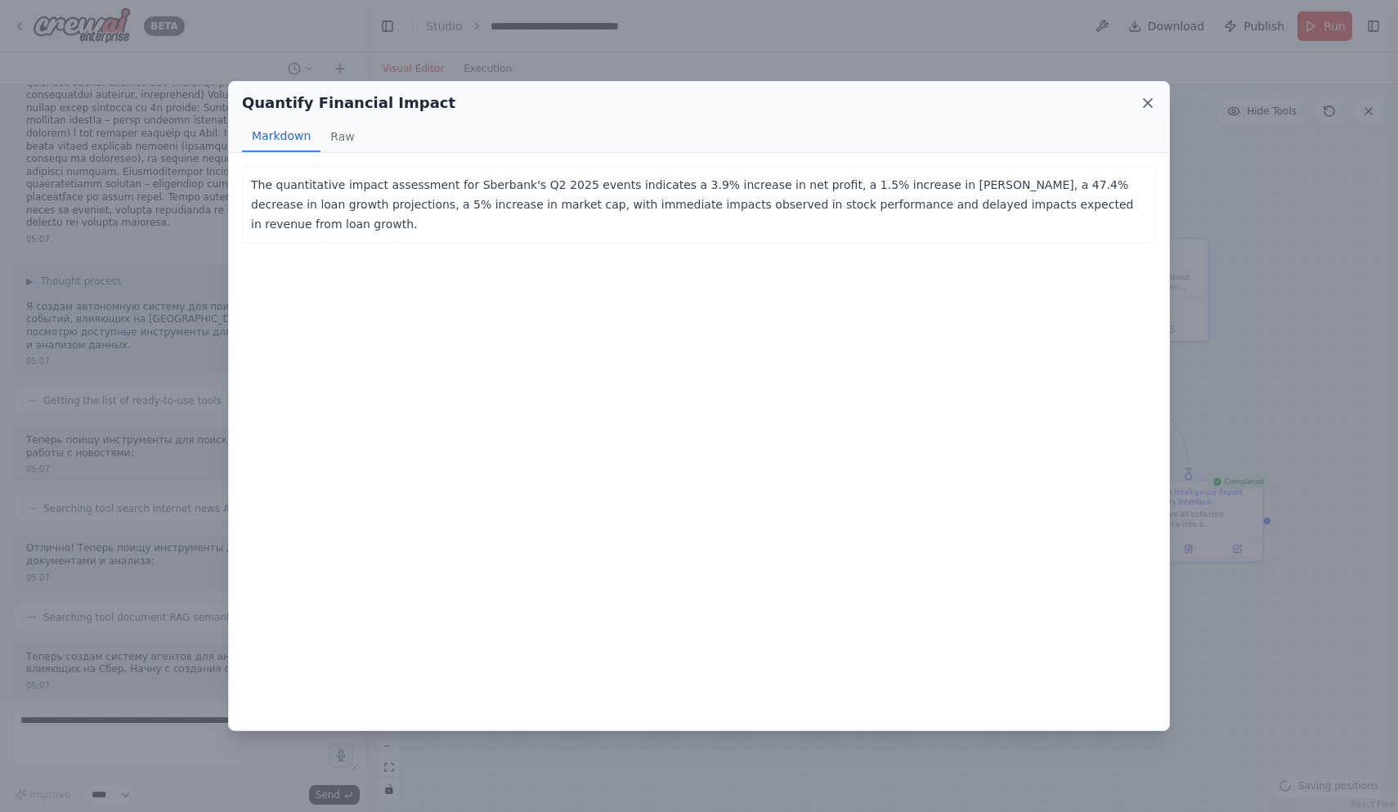
click at [689, 105] on icon at bounding box center [1148, 103] width 8 height 8
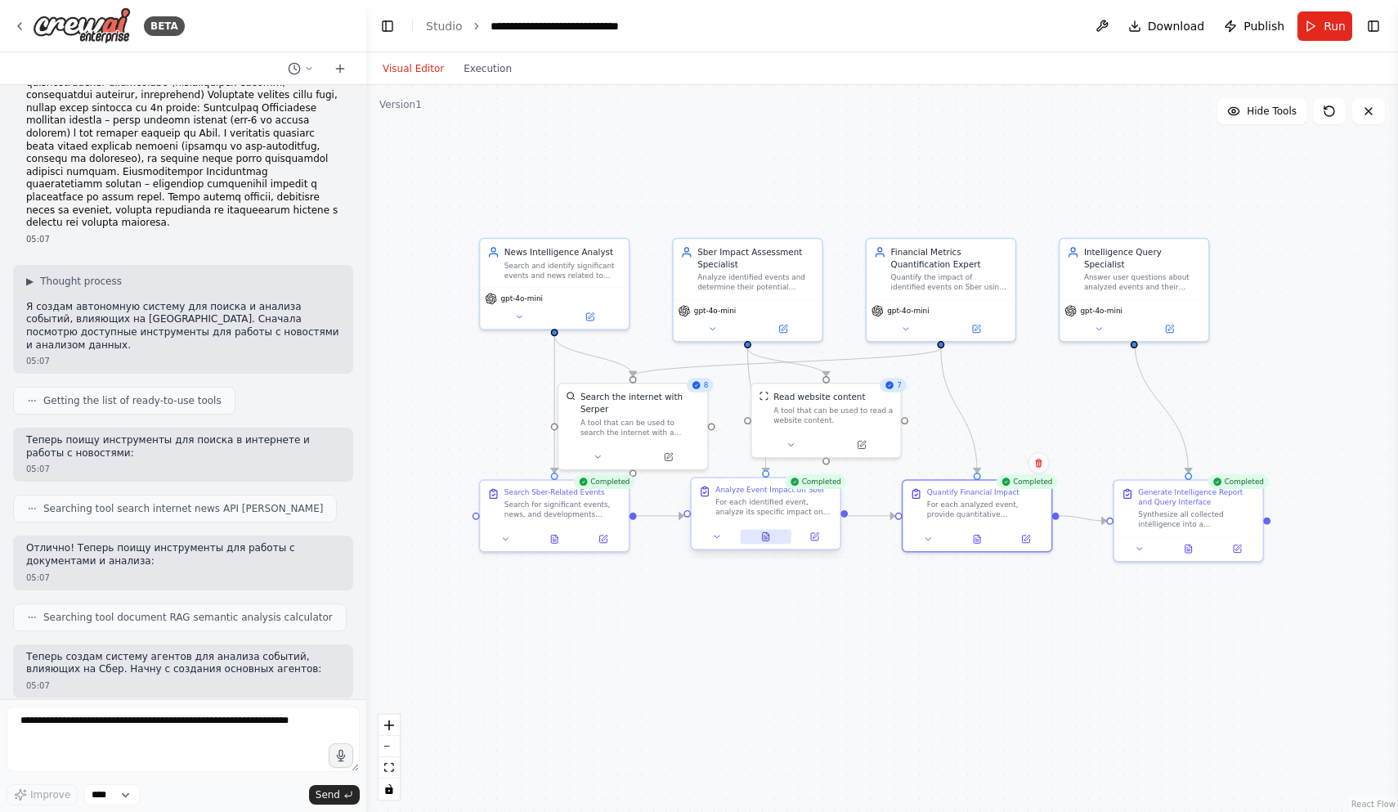
click at [689, 540] on icon at bounding box center [766, 536] width 10 height 10
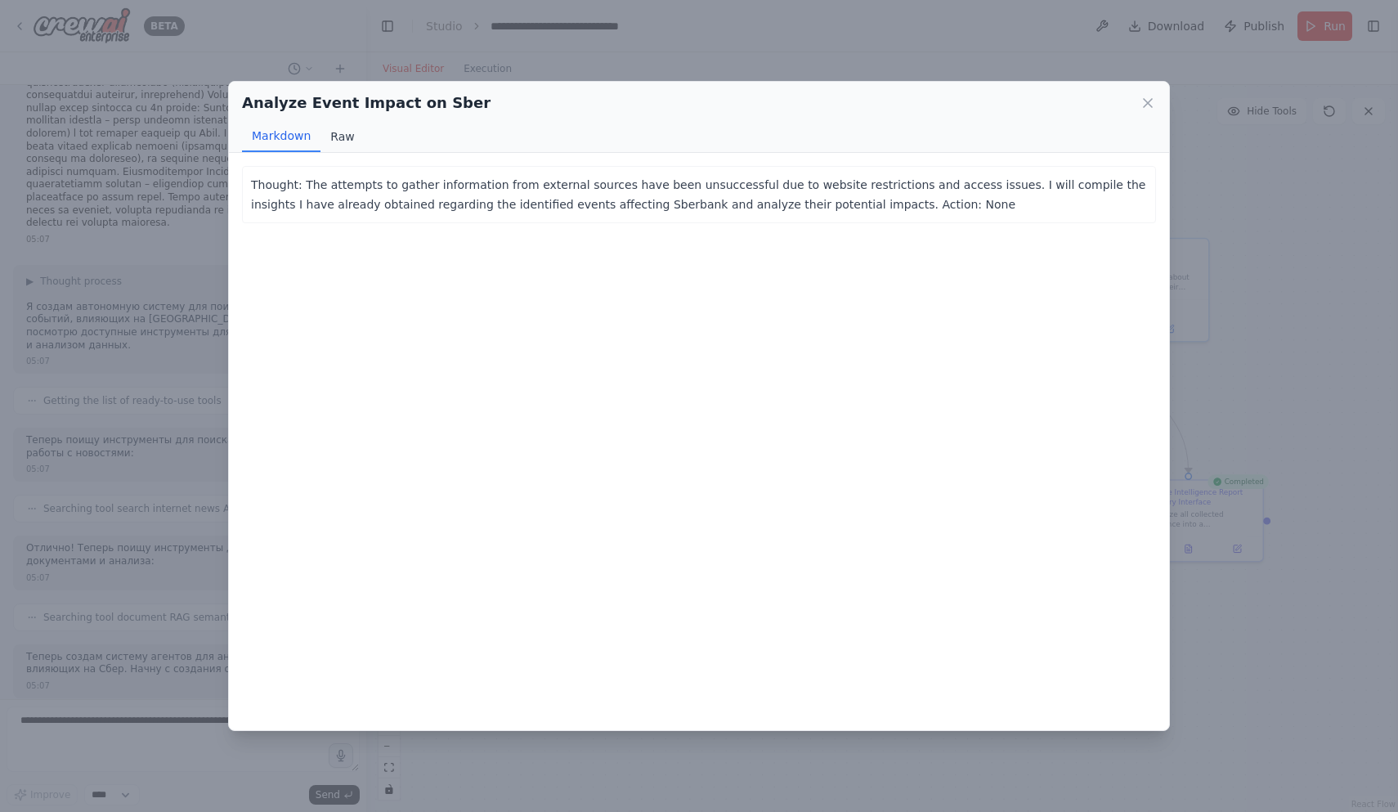
click at [332, 135] on button "Raw" at bounding box center [341, 136] width 43 height 31
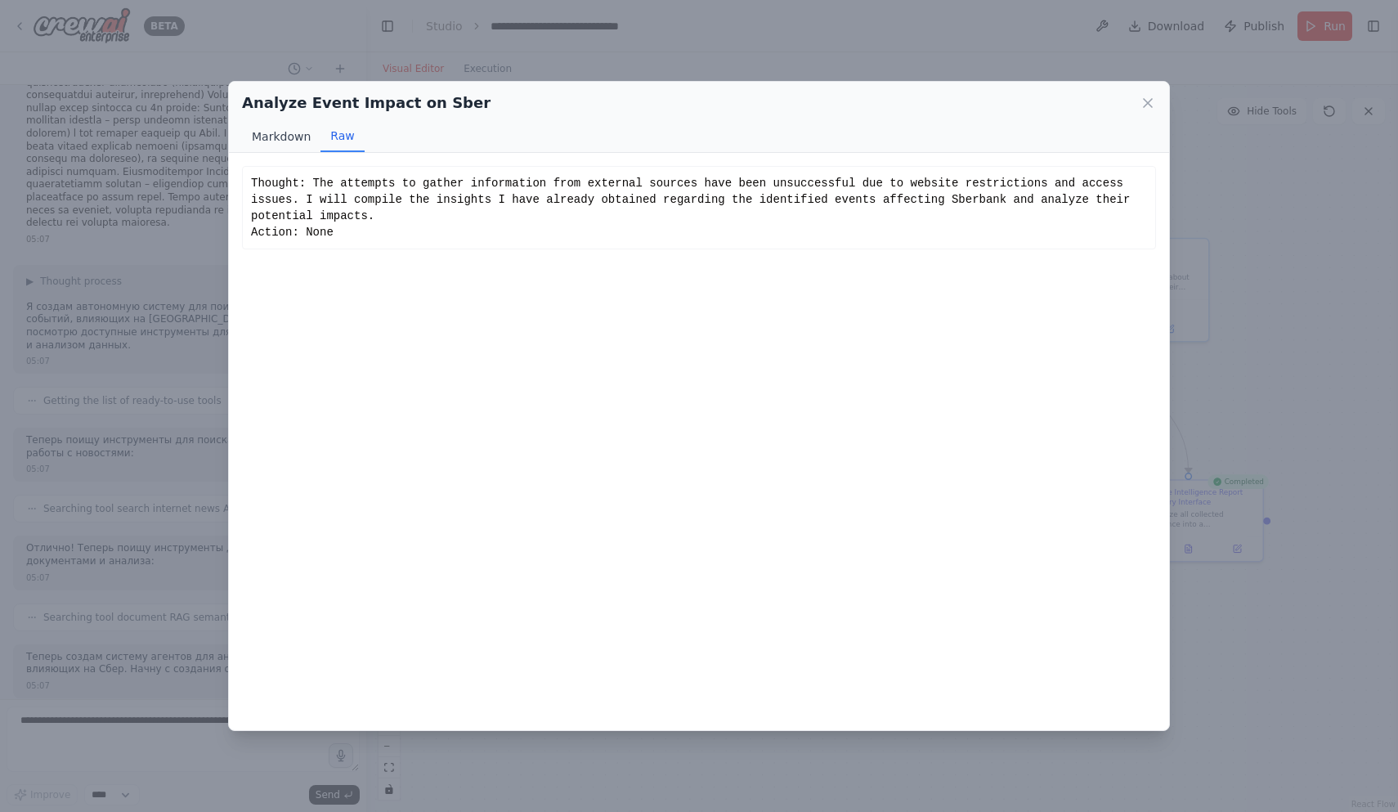
click at [289, 144] on button "Markdown" at bounding box center [281, 136] width 78 height 31
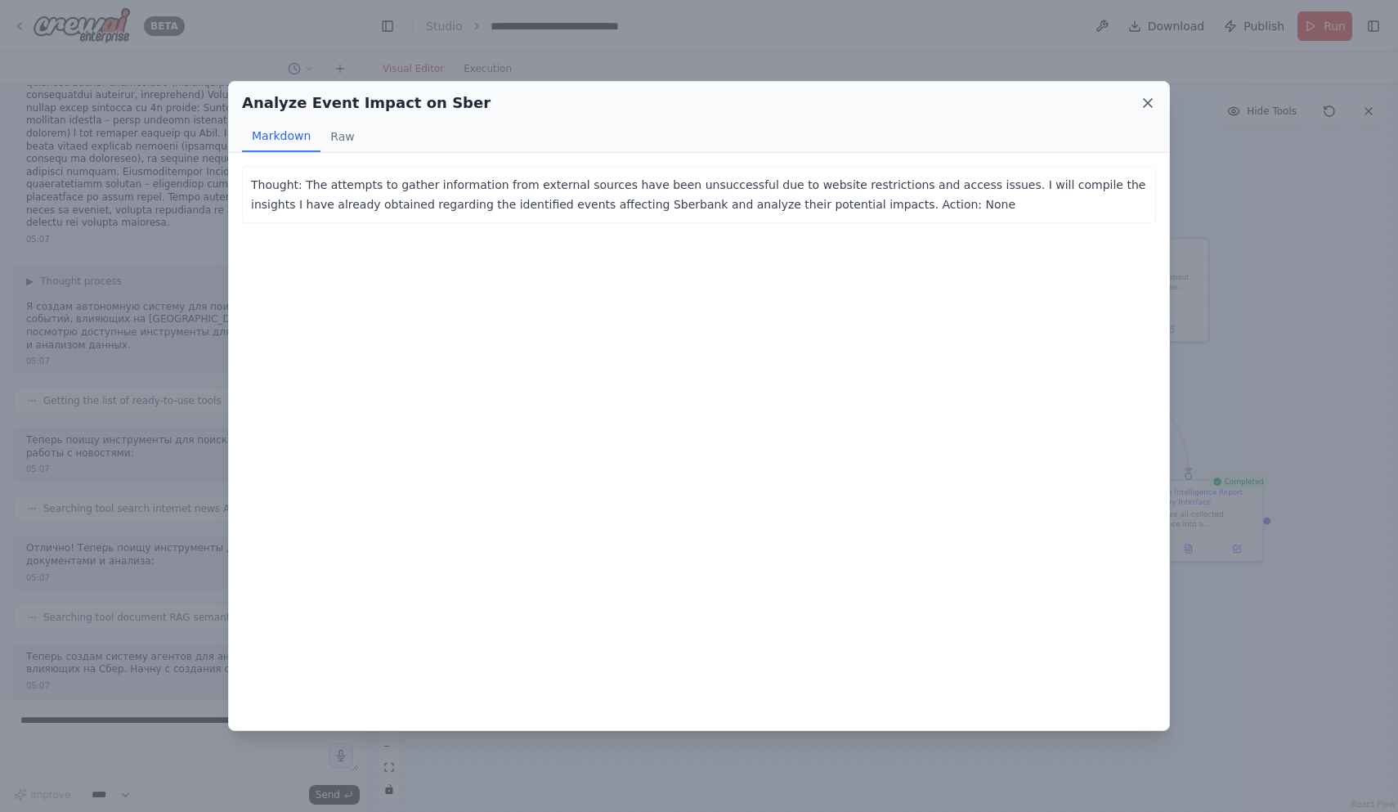
click at [689, 99] on icon at bounding box center [1148, 103] width 16 height 16
